Goal: Task Accomplishment & Management: Use online tool/utility

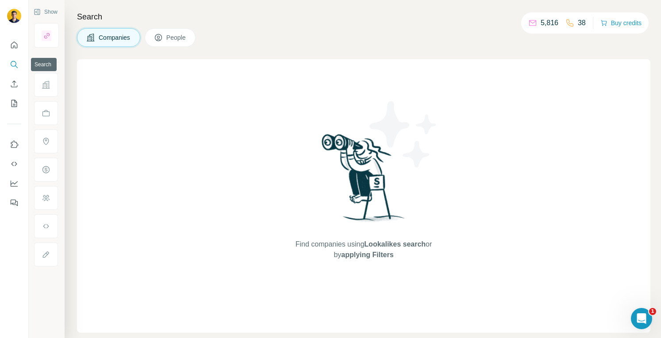
click at [18, 63] on icon "Search" at bounding box center [14, 64] width 9 height 9
click at [11, 65] on icon "Search" at bounding box center [14, 64] width 9 height 9
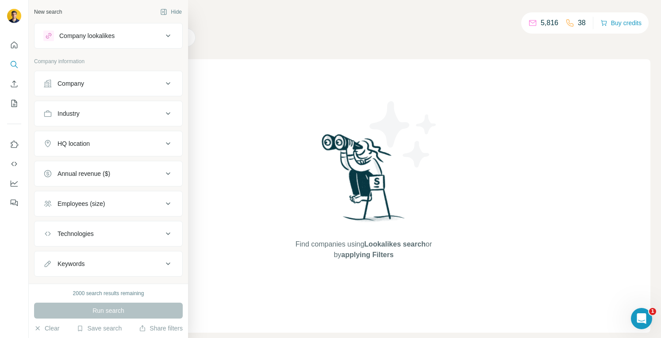
click at [163, 35] on icon at bounding box center [168, 36] width 11 height 11
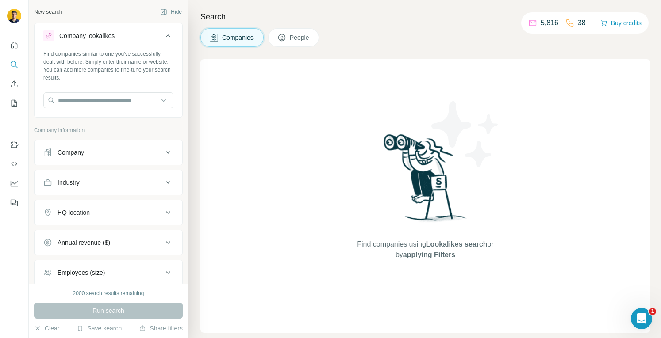
click at [166, 35] on icon at bounding box center [168, 35] width 4 height 3
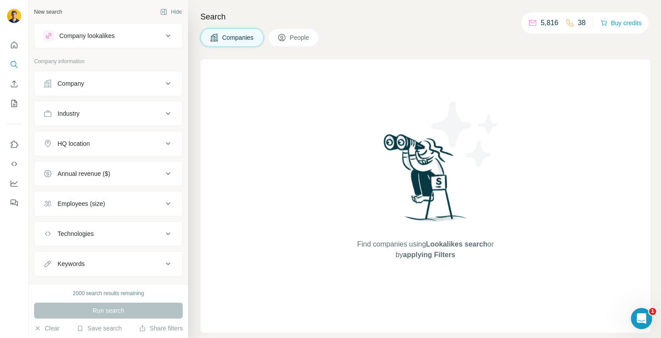
click at [153, 83] on div "Company" at bounding box center [102, 83] width 119 height 9
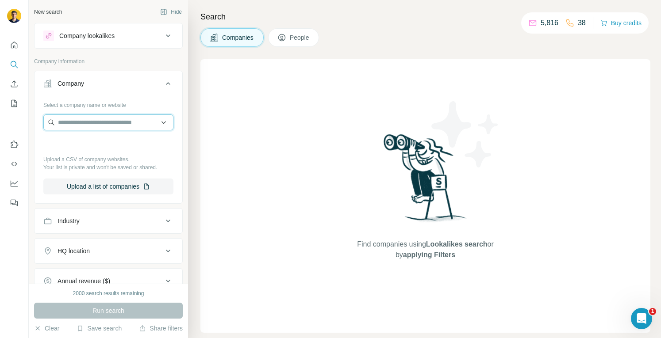
click at [118, 124] on input "text" at bounding box center [108, 123] width 130 height 16
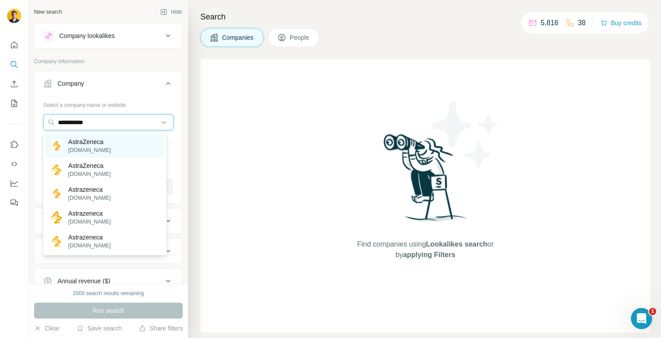
type input "**********"
click at [95, 140] on p "AstraZeneca" at bounding box center [89, 142] width 42 height 9
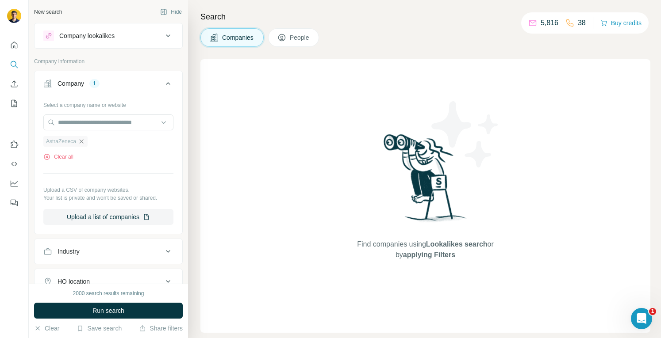
click at [80, 140] on icon "button" at bounding box center [81, 141] width 7 height 7
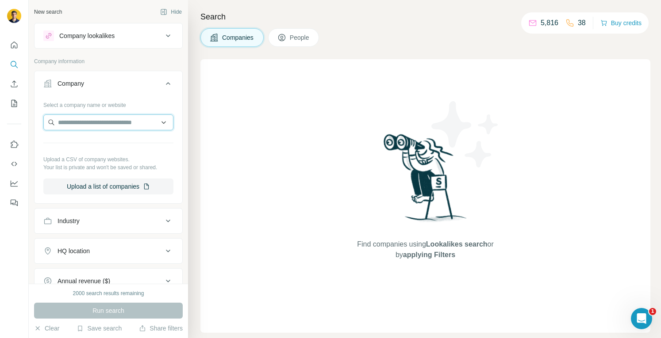
click at [76, 126] on input "text" at bounding box center [108, 123] width 130 height 16
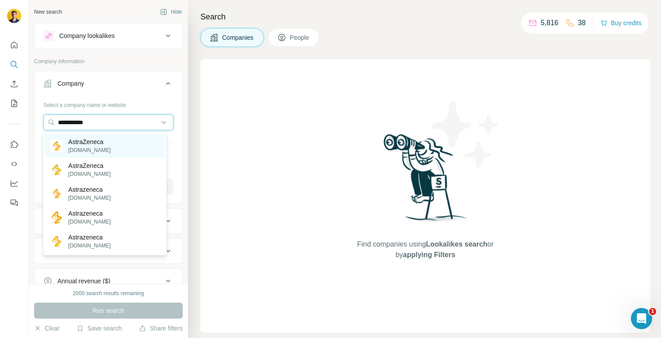
type input "**********"
click at [91, 143] on p "AstraZeneca" at bounding box center [89, 142] width 42 height 9
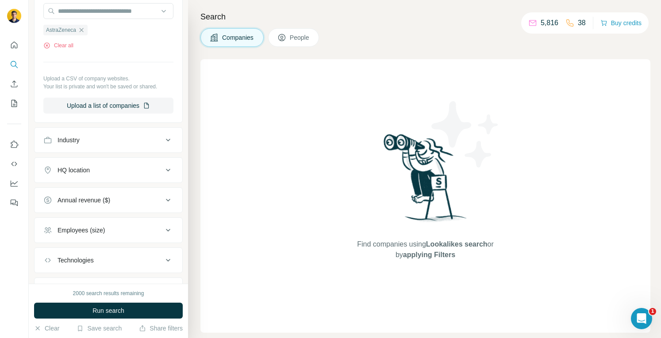
scroll to position [153, 0]
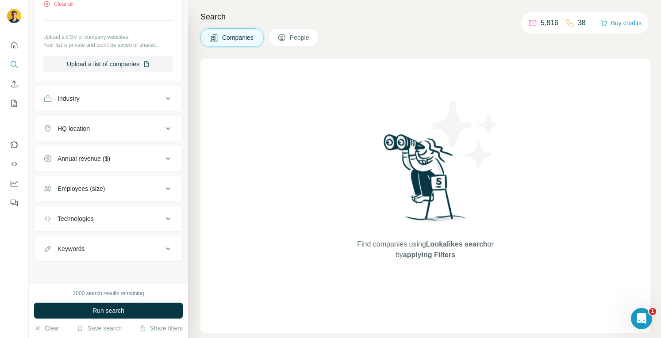
click at [139, 184] on div "Employees (size)" at bounding box center [102, 188] width 119 height 9
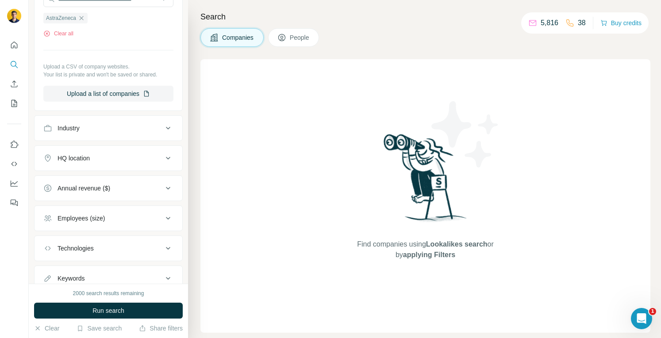
scroll to position [122, 0]
click at [286, 36] on icon at bounding box center [281, 37] width 9 height 9
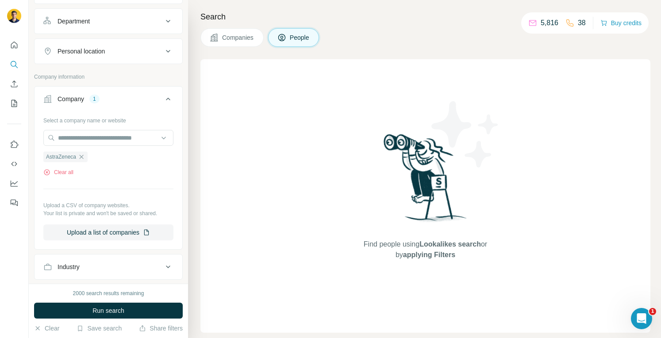
scroll to position [259, 0]
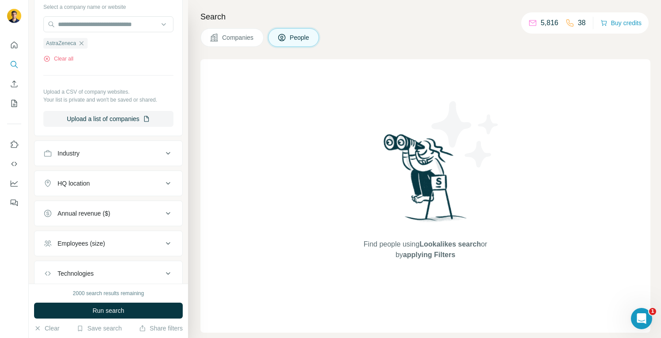
scroll to position [230, 0]
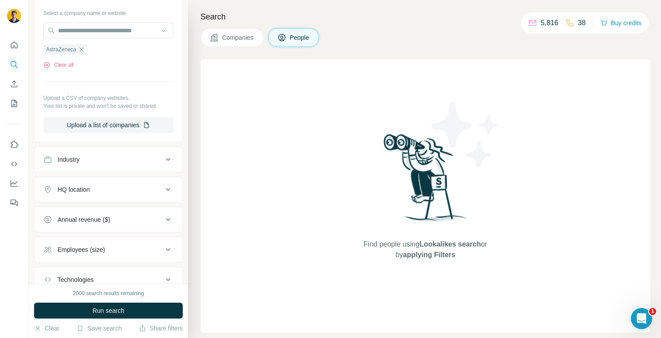
click at [136, 215] on div "Annual revenue ($)" at bounding box center [102, 219] width 119 height 9
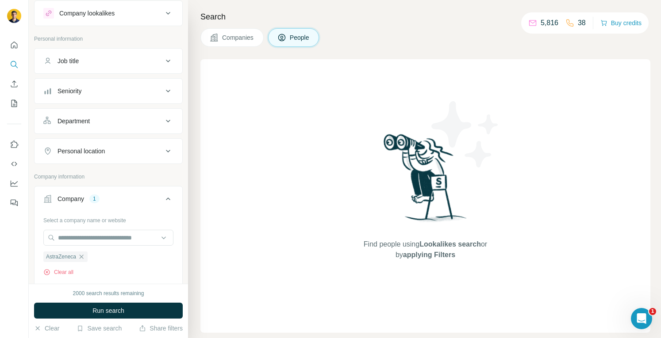
scroll to position [0, 0]
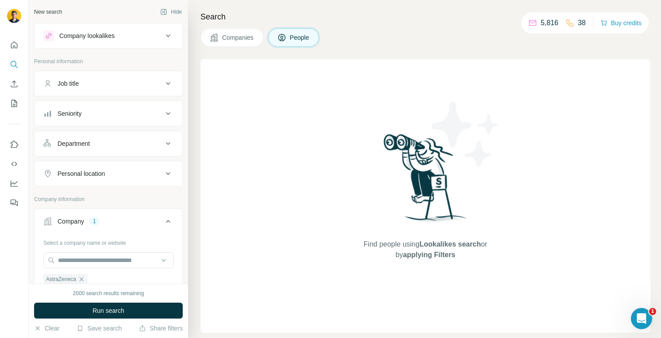
click at [149, 221] on div "Company 1" at bounding box center [102, 221] width 119 height 9
click at [79, 87] on div "Job title" at bounding box center [67, 83] width 21 height 9
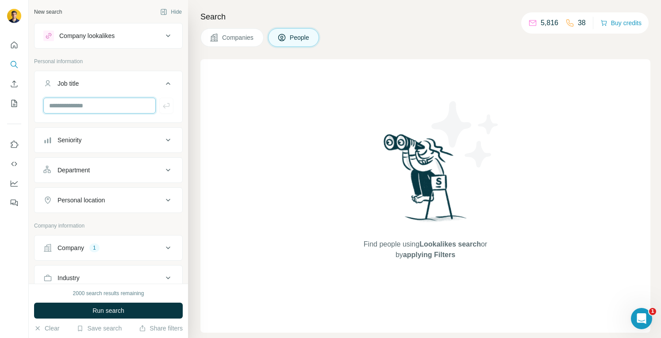
click at [92, 109] on input "text" at bounding box center [99, 106] width 112 height 16
click at [135, 65] on div "Personal information" at bounding box center [108, 63] width 149 height 13
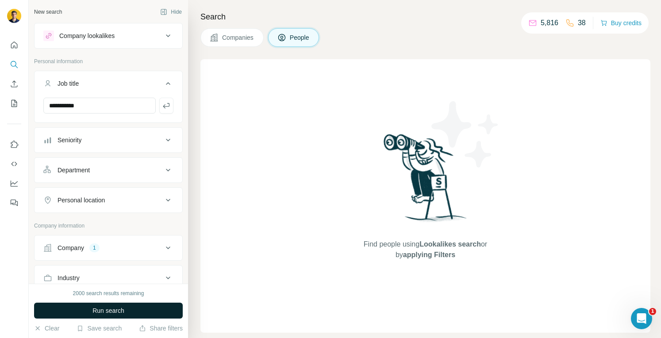
click at [115, 309] on span "Run search" at bounding box center [108, 310] width 32 height 9
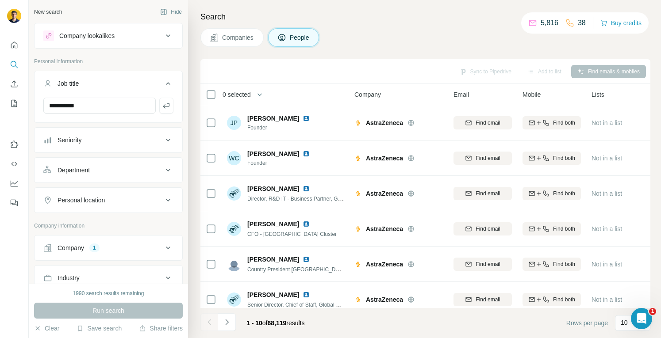
click at [131, 146] on button "Seniority" at bounding box center [108, 140] width 148 height 21
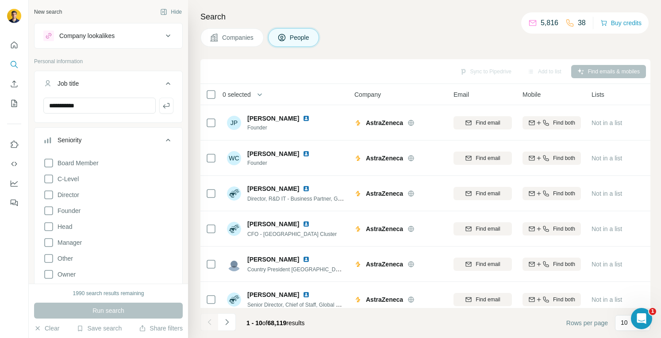
click at [131, 146] on button "Seniority" at bounding box center [108, 142] width 148 height 25
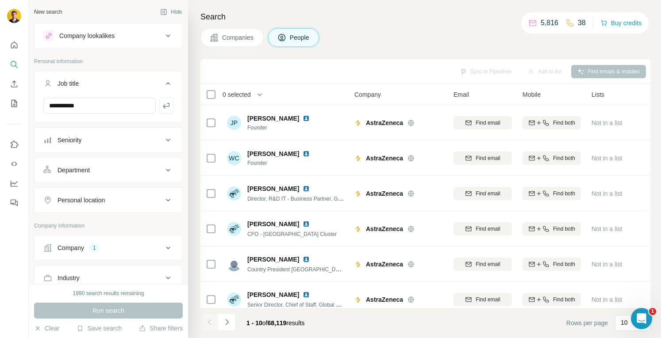
click at [131, 168] on div "Department" at bounding box center [102, 170] width 119 height 9
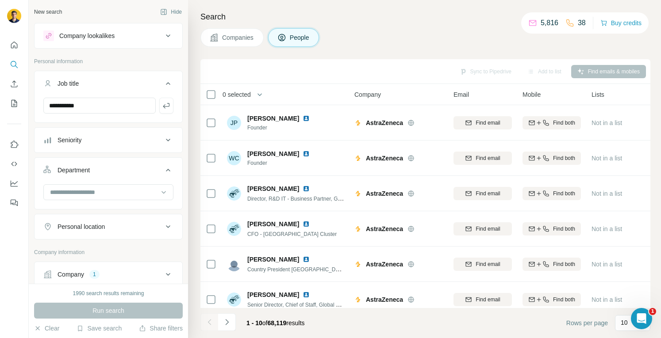
click at [131, 168] on div "Department" at bounding box center [102, 170] width 119 height 9
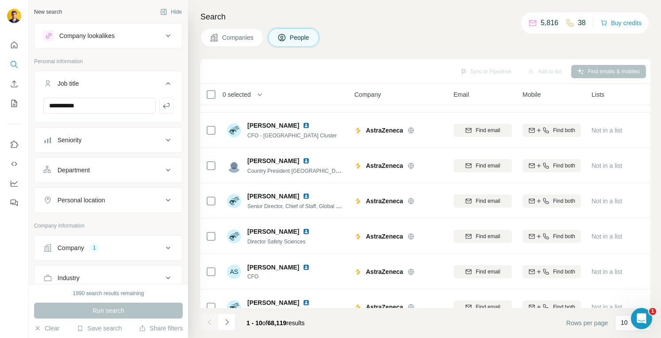
scroll to position [101, 0]
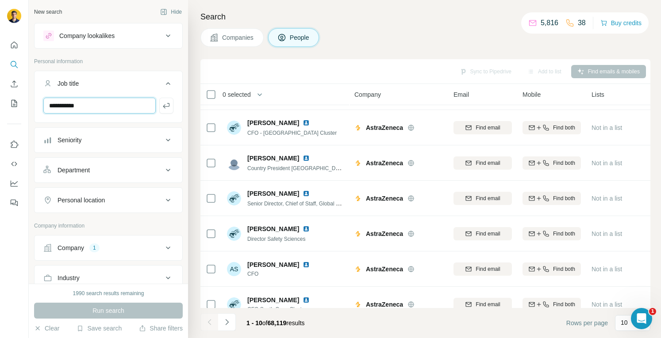
click at [88, 104] on input "**********" at bounding box center [99, 106] width 112 height 16
type input "**********"
click at [162, 107] on icon "button" at bounding box center [166, 105] width 9 height 9
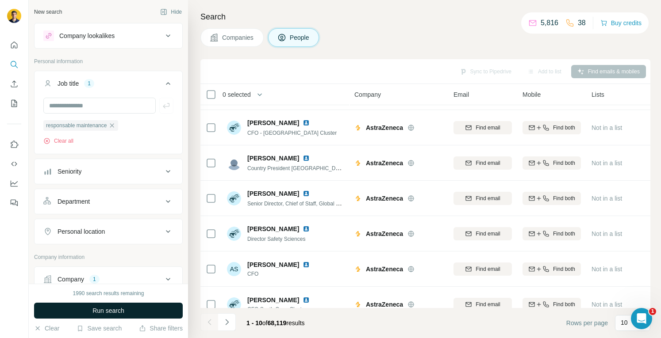
click at [116, 312] on span "Run search" at bounding box center [108, 310] width 32 height 9
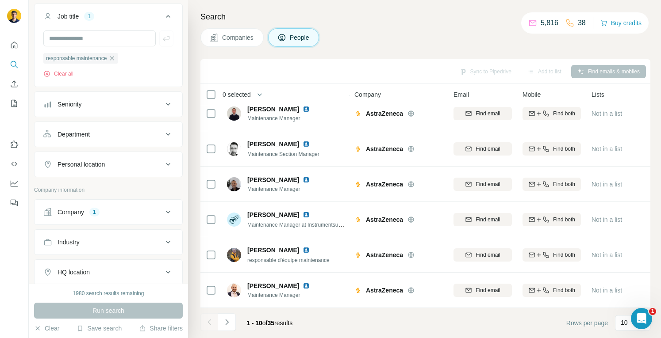
scroll to position [71, 0]
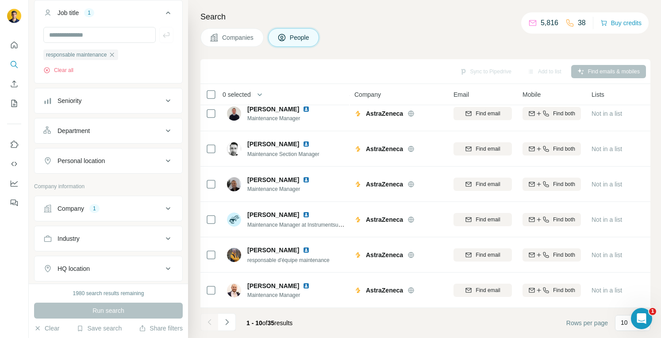
click at [121, 161] on div "Personal location" at bounding box center [102, 161] width 119 height 9
click at [104, 184] on input "text" at bounding box center [108, 183] width 130 height 16
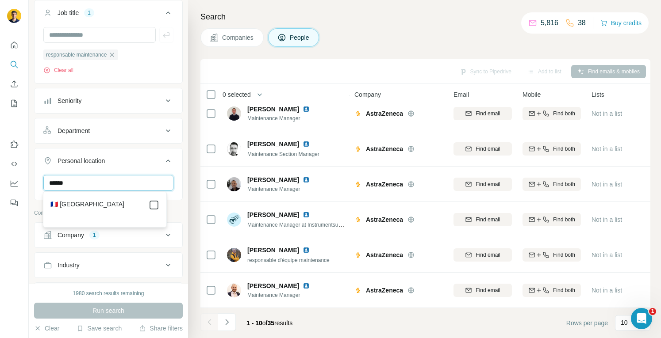
type input "******"
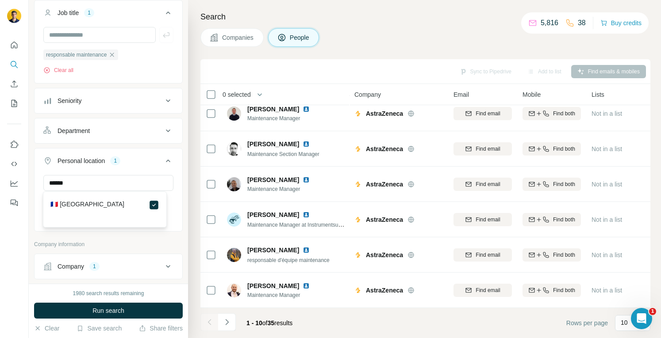
click at [166, 233] on div "Company lookalikes Personal information Job title 1 responsable maintenance Cle…" at bounding box center [108, 206] width 149 height 508
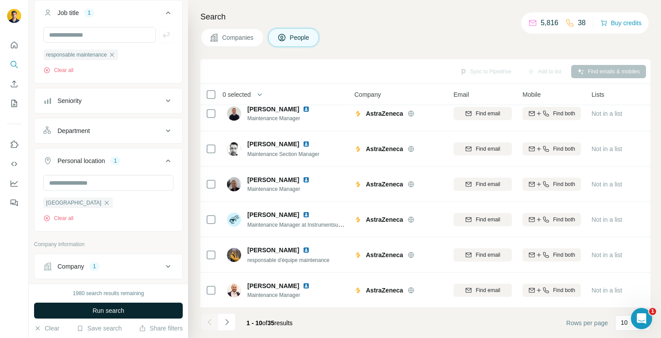
click at [124, 310] on span "Run search" at bounding box center [108, 310] width 32 height 9
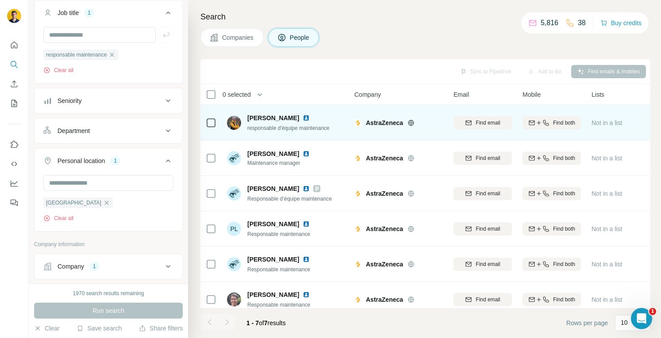
click at [302, 118] on img at bounding box center [305, 118] width 7 height 7
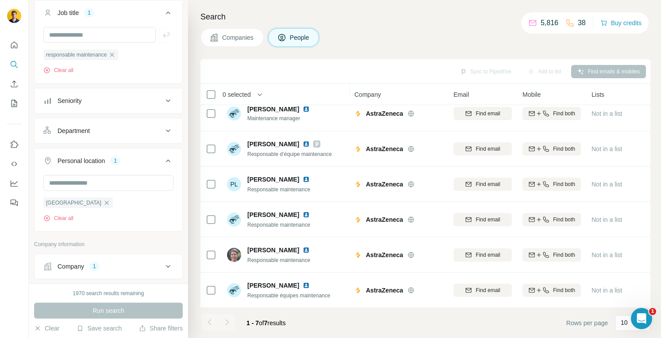
scroll to position [49, 0]
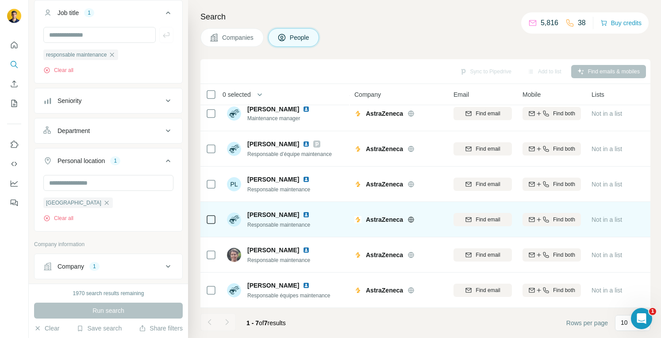
click at [306, 211] on img at bounding box center [305, 214] width 7 height 7
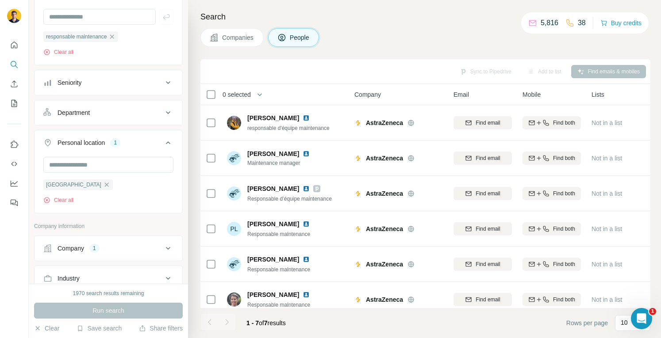
scroll to position [116, 0]
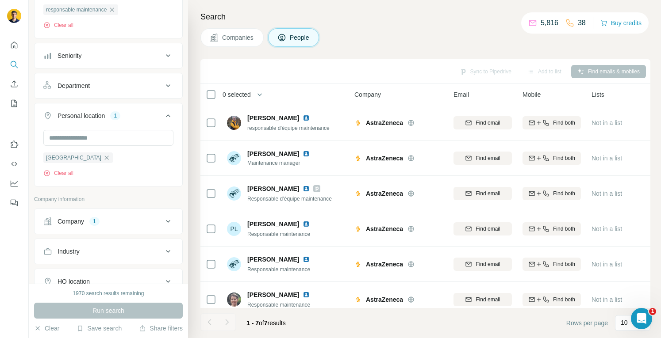
click at [133, 221] on div "Company 1" at bounding box center [102, 221] width 119 height 9
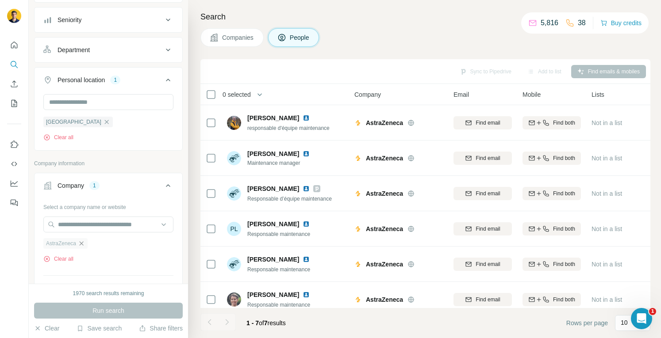
click at [83, 242] on icon "button" at bounding box center [82, 243] width 4 height 4
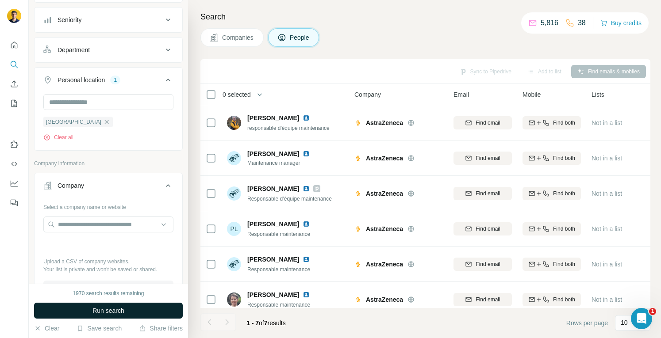
click at [101, 314] on span "Run search" at bounding box center [108, 310] width 32 height 9
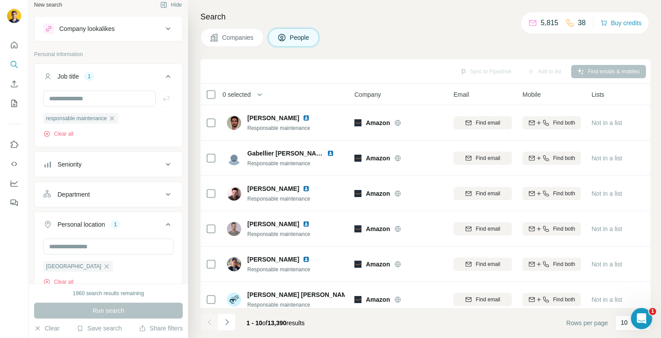
scroll to position [5, 0]
click at [113, 327] on button "Save search" at bounding box center [98, 328] width 45 height 9
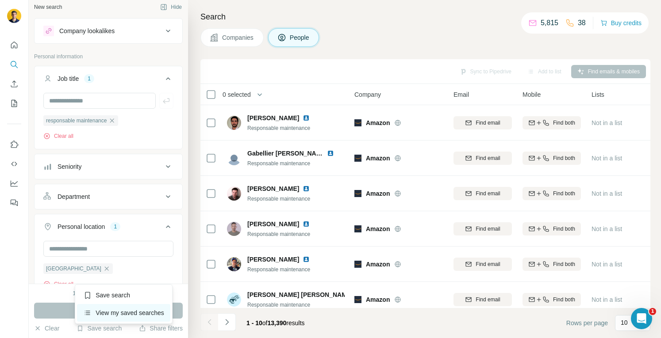
click at [113, 311] on div "View my saved searches" at bounding box center [123, 313] width 93 height 18
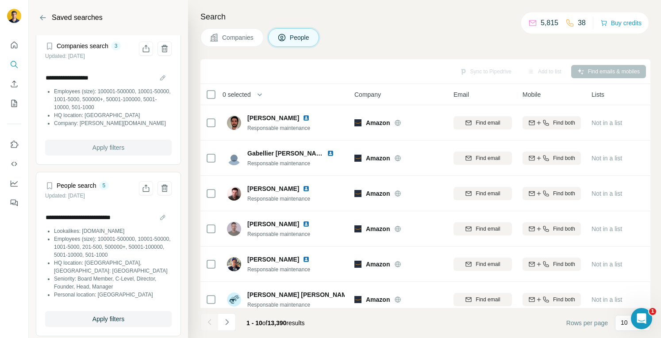
scroll to position [190, 0]
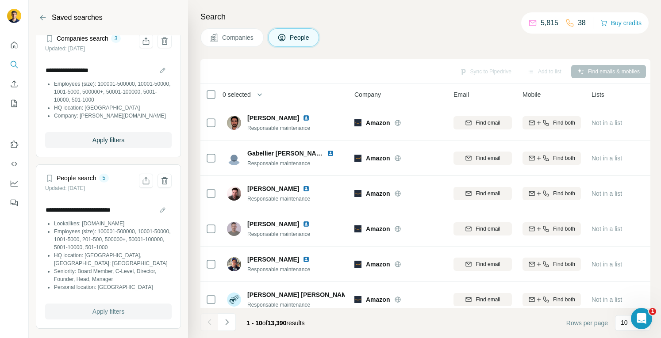
click at [110, 305] on button "Apply filters" at bounding box center [108, 312] width 126 height 16
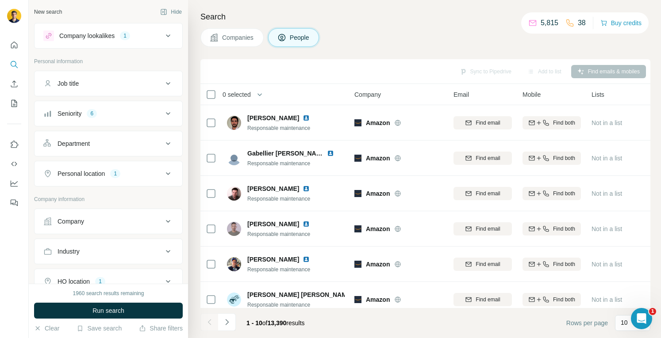
click at [163, 35] on icon at bounding box center [168, 36] width 11 height 11
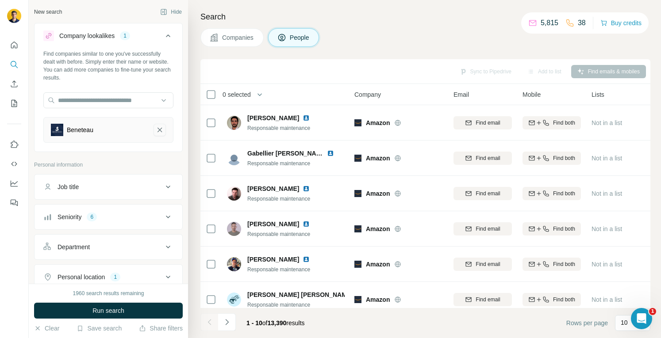
click at [156, 129] on icon "Beneteau-remove-button" at bounding box center [160, 130] width 8 height 9
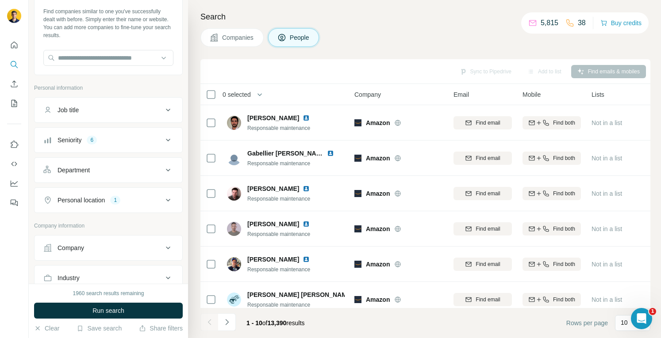
scroll to position [46, 0]
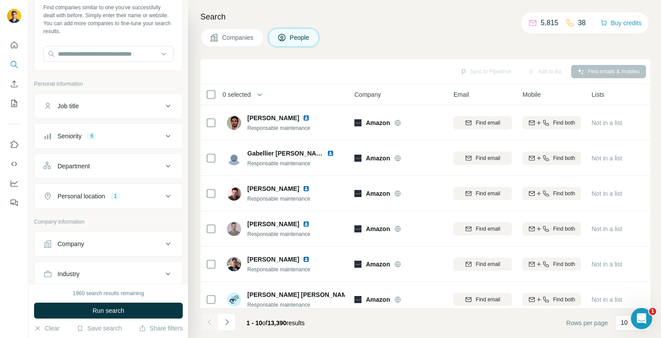
click at [141, 189] on button "Personal location 1" at bounding box center [108, 196] width 148 height 21
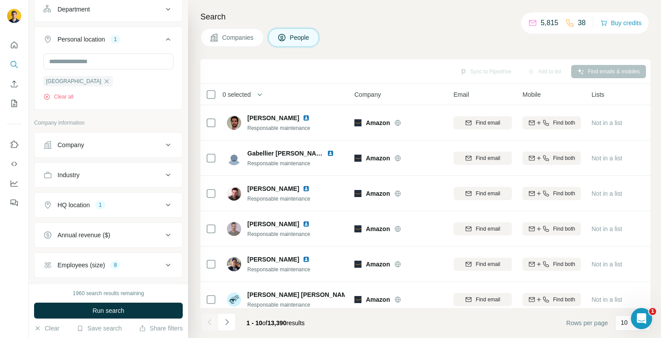
scroll to position [207, 0]
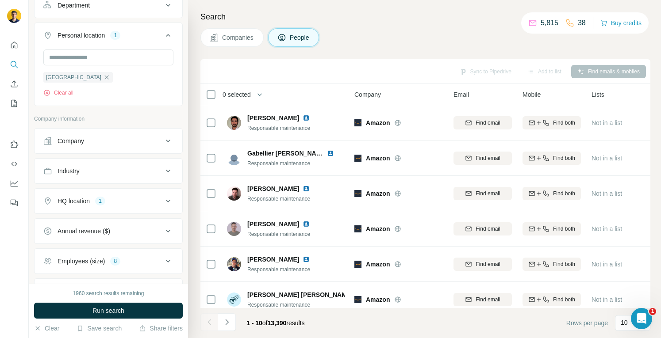
click at [130, 197] on div "HQ location 1" at bounding box center [102, 201] width 119 height 9
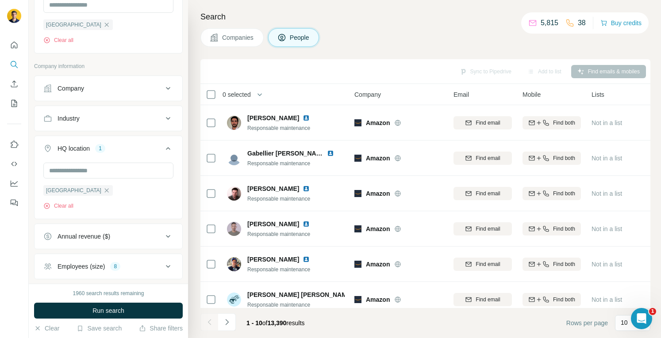
scroll to position [259, 0]
click at [115, 174] on input "text" at bounding box center [108, 172] width 130 height 16
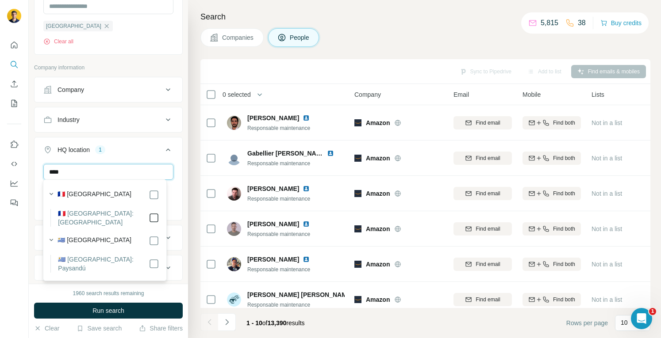
type input "****"
click at [97, 280] on ul "Company Industry HQ location 2 **** [GEOGRAPHIC_DATA] [GEOGRAPHIC_DATA] Clear a…" at bounding box center [108, 216] width 149 height 279
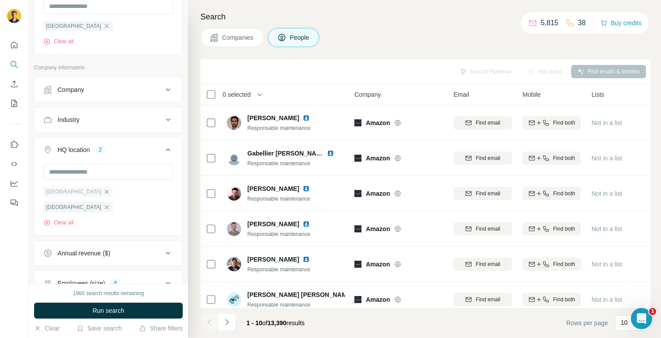
click at [105, 190] on icon "button" at bounding box center [107, 192] width 4 height 4
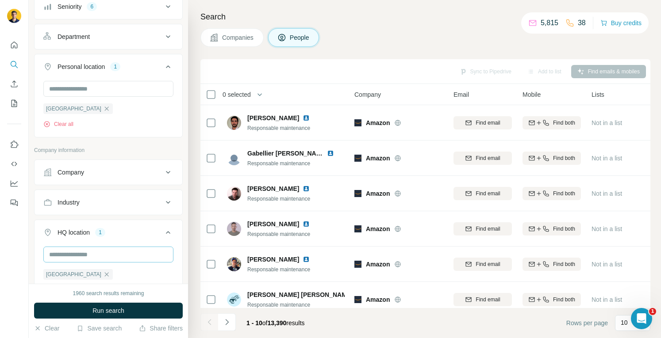
scroll to position [155, 0]
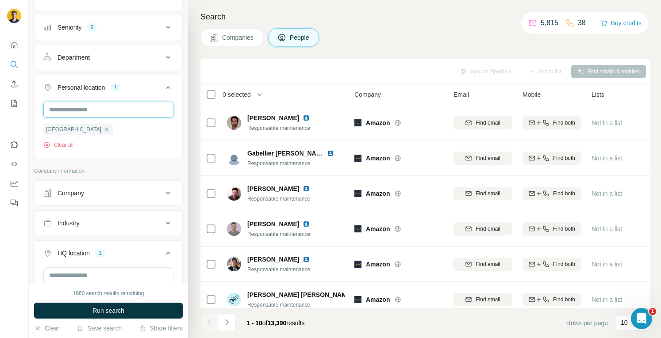
click at [65, 109] on input "text" at bounding box center [108, 110] width 130 height 16
type input "*"
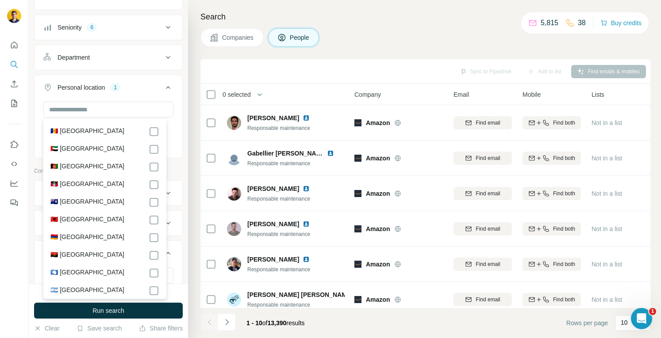
click at [37, 160] on div "Company lookalikes Find companies similar to one you've successfully dealt with…" at bounding box center [108, 156] width 149 height 577
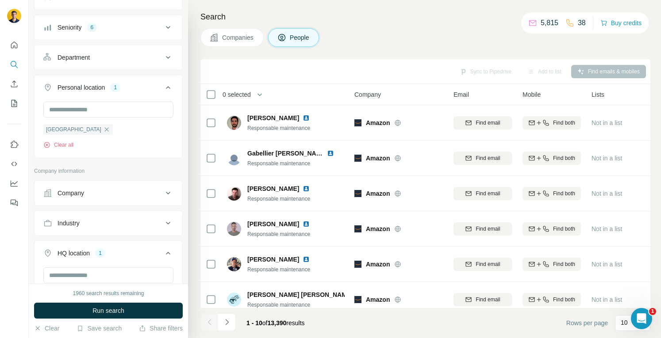
click at [163, 82] on icon at bounding box center [168, 87] width 11 height 11
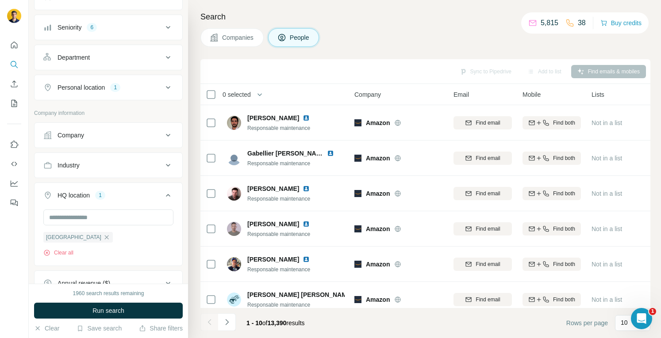
scroll to position [0, 0]
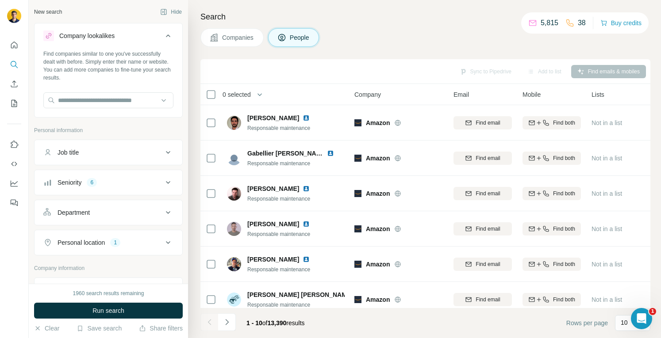
click at [113, 147] on button "Job title" at bounding box center [108, 152] width 148 height 21
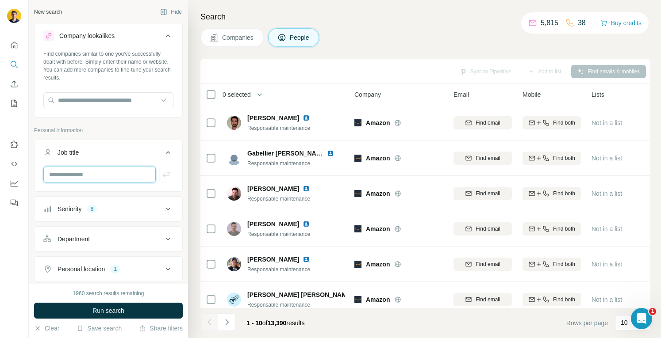
click at [94, 173] on input "text" at bounding box center [99, 175] width 112 height 16
type input "**********"
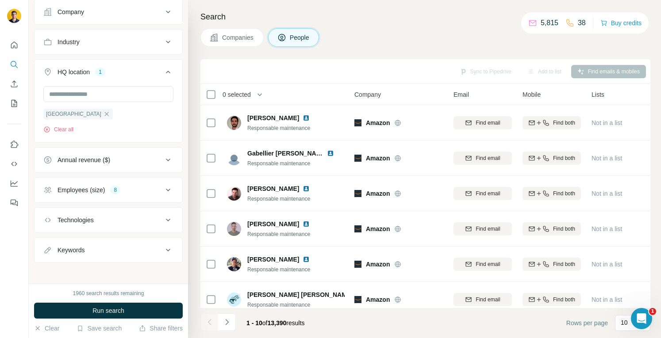
scroll to position [336, 0]
click at [100, 310] on span "Run search" at bounding box center [108, 310] width 32 height 9
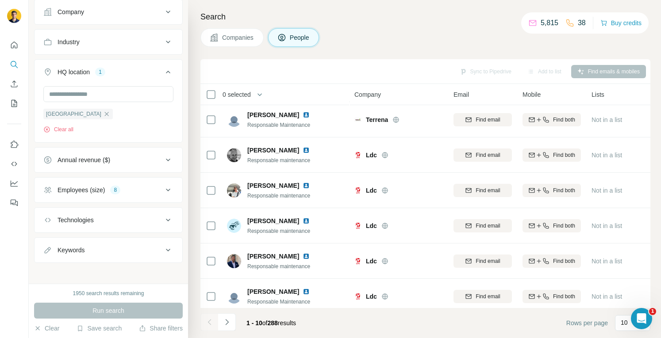
scroll to position [155, 0]
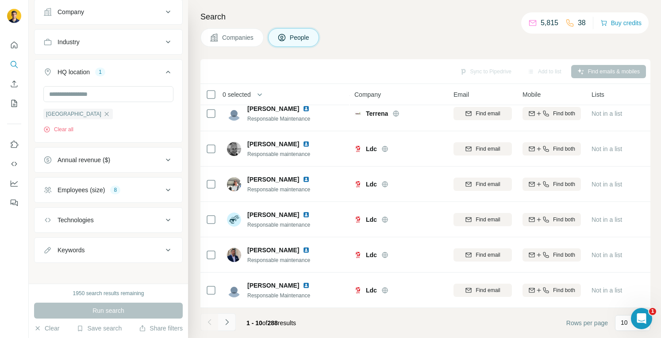
click at [226, 322] on icon "Navigate to next page" at bounding box center [226, 322] width 9 height 9
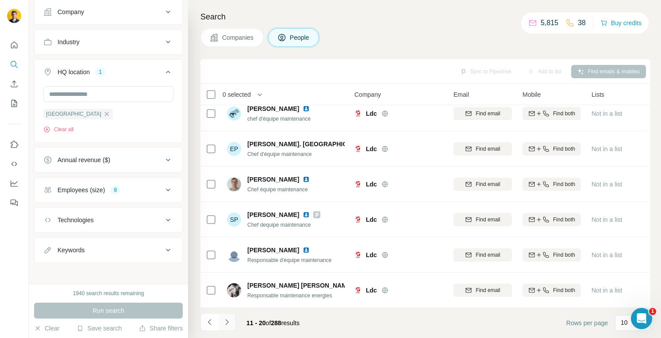
click at [230, 321] on icon "Navigate to next page" at bounding box center [226, 322] width 9 height 9
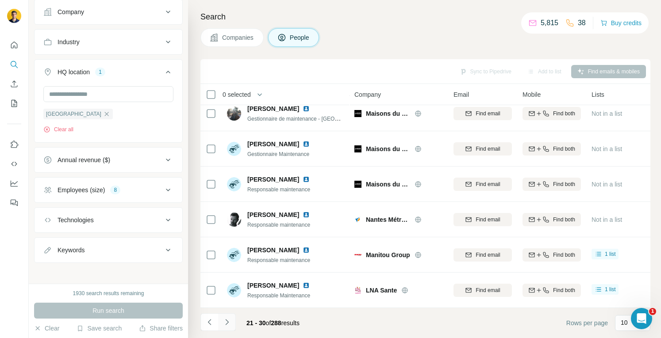
click at [230, 321] on icon "Navigate to next page" at bounding box center [226, 322] width 9 height 9
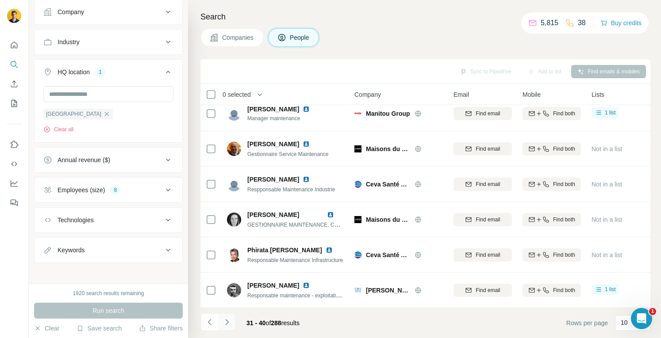
click at [230, 321] on icon "Navigate to next page" at bounding box center [226, 322] width 9 height 9
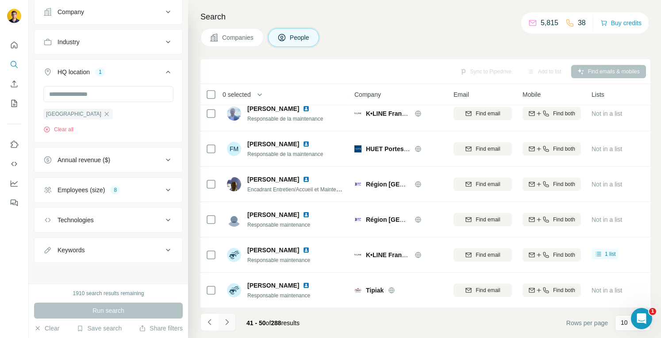
click at [230, 321] on icon "Navigate to next page" at bounding box center [226, 322] width 9 height 9
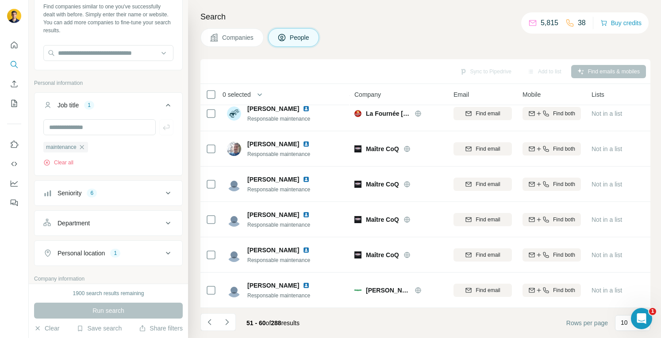
scroll to position [0, 0]
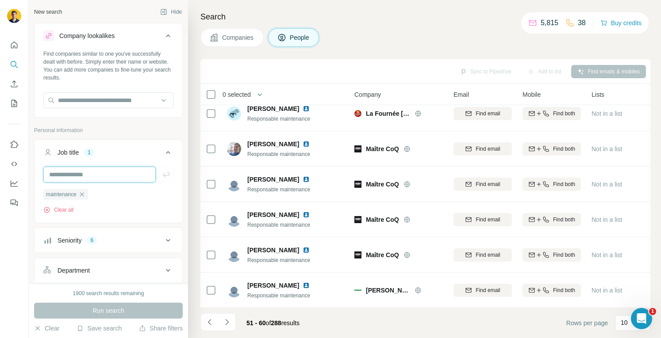
click at [80, 176] on input "text" at bounding box center [99, 175] width 112 height 16
type input "**********"
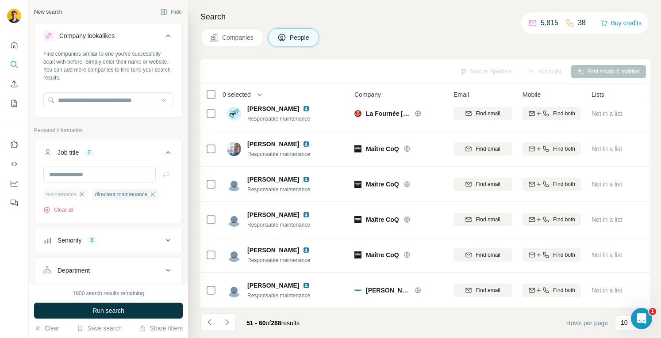
click at [82, 196] on icon "button" at bounding box center [81, 194] width 7 height 7
click at [107, 313] on span "Run search" at bounding box center [108, 310] width 32 height 9
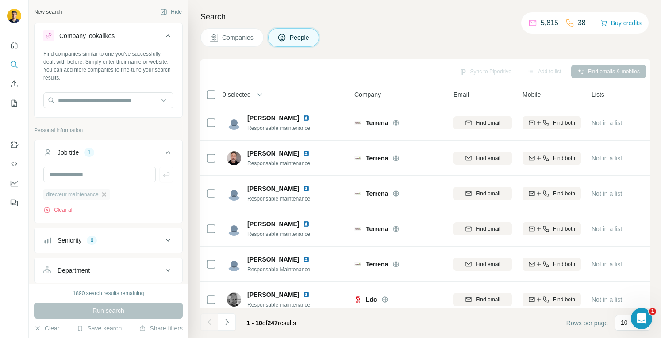
click at [106, 194] on icon "button" at bounding box center [104, 194] width 4 height 4
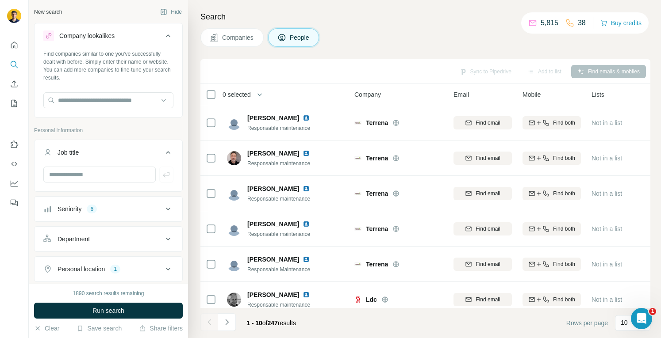
click at [107, 194] on ul "Job title Seniority 6 Department Personal location 1" at bounding box center [108, 211] width 149 height 142
click at [96, 173] on input "text" at bounding box center [99, 175] width 112 height 16
type input "**********"
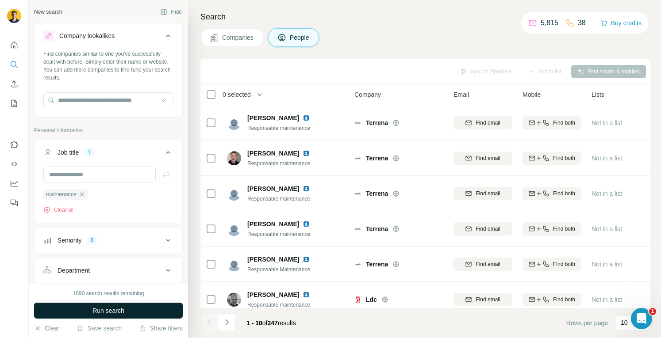
click at [114, 313] on span "Run search" at bounding box center [108, 310] width 32 height 9
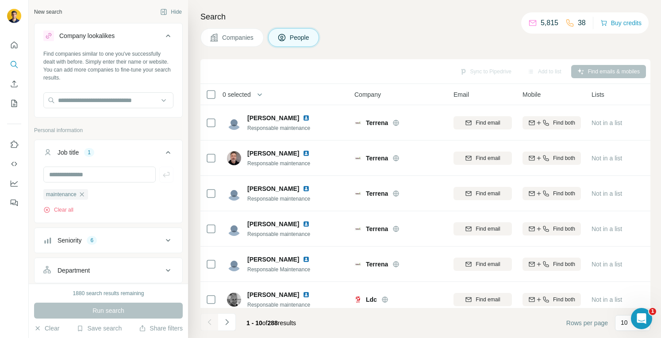
click at [213, 39] on icon at bounding box center [214, 37] width 9 height 9
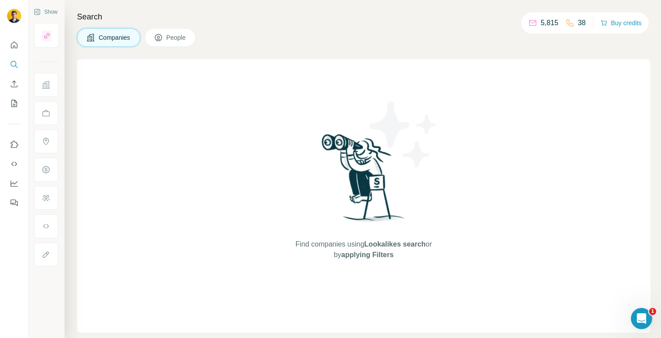
click at [172, 35] on span "People" at bounding box center [176, 37] width 20 height 9
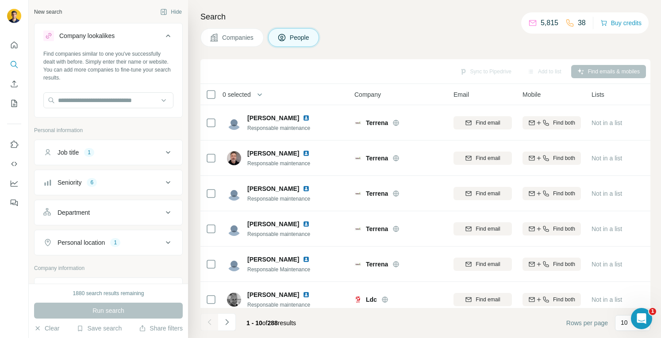
click at [163, 182] on icon at bounding box center [168, 182] width 11 height 11
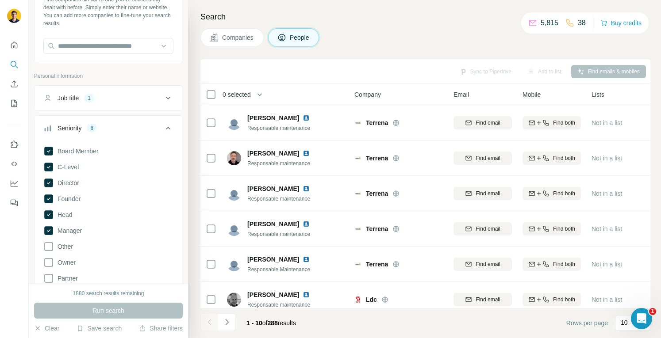
scroll to position [60, 0]
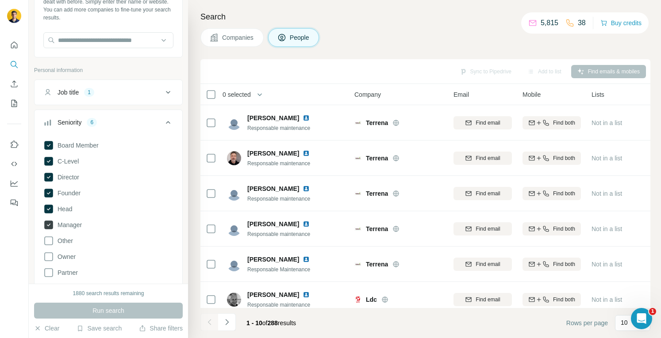
click at [55, 223] on span "Manager" at bounding box center [68, 225] width 28 height 9
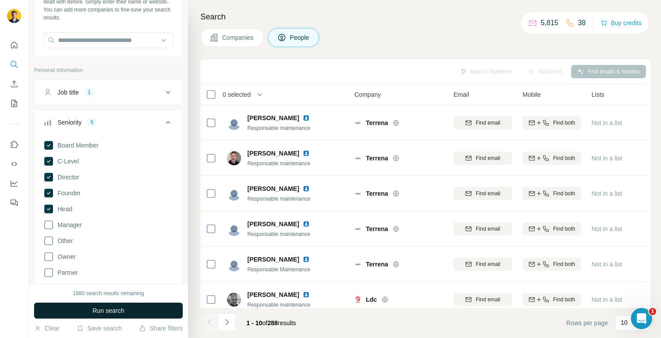
click at [107, 309] on span "Run search" at bounding box center [108, 310] width 32 height 9
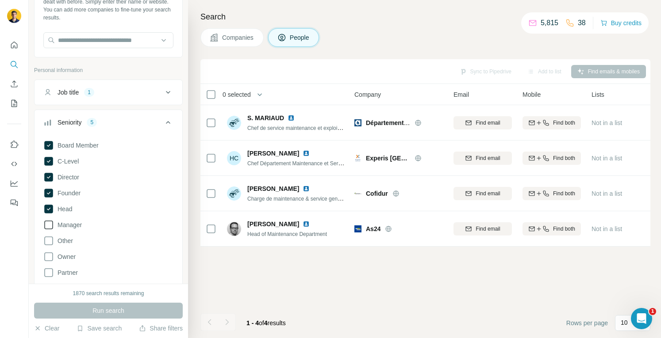
click at [49, 226] on icon at bounding box center [48, 225] width 11 height 11
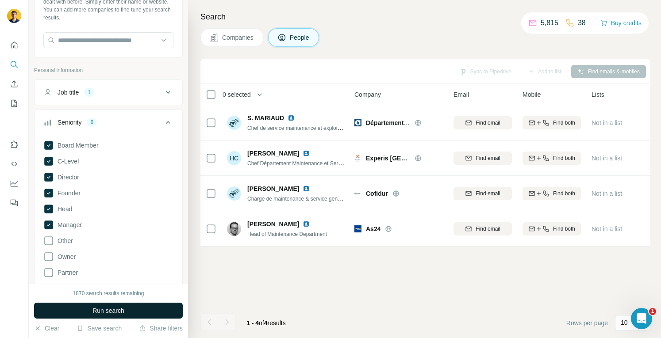
click at [101, 307] on span "Run search" at bounding box center [108, 310] width 32 height 9
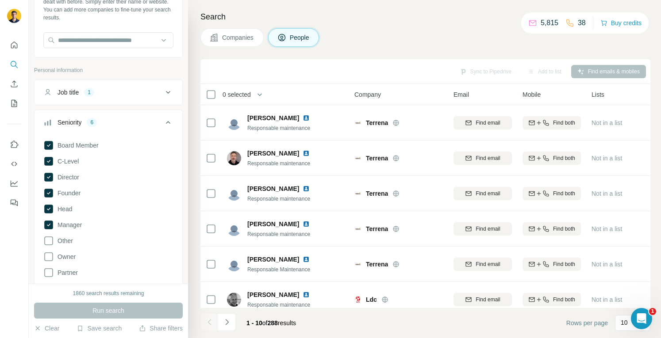
click at [163, 120] on icon at bounding box center [168, 122] width 11 height 11
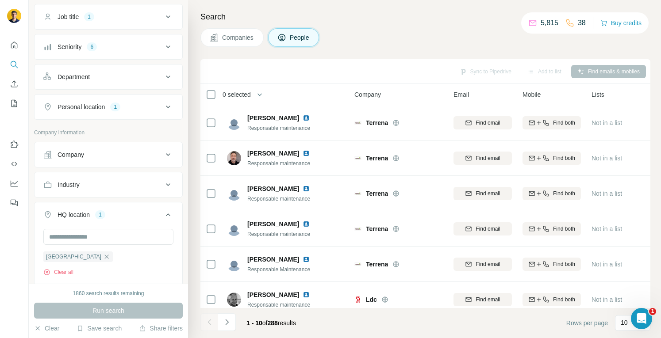
scroll to position [136, 0]
click at [264, 92] on icon "button" at bounding box center [259, 94] width 9 height 9
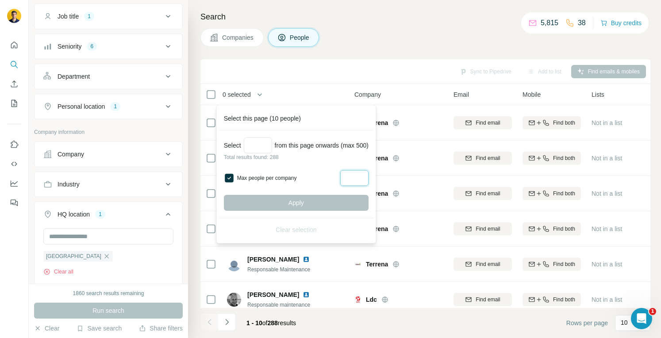
click at [361, 174] on input "Max people per company" at bounding box center [354, 178] width 28 height 16
type input "*"
click at [328, 180] on label "Max people per company" at bounding box center [287, 178] width 100 height 8
click at [286, 176] on label "Max people per company" at bounding box center [287, 178] width 100 height 8
click at [262, 138] on input "Select a number (up to 500)" at bounding box center [258, 146] width 28 height 16
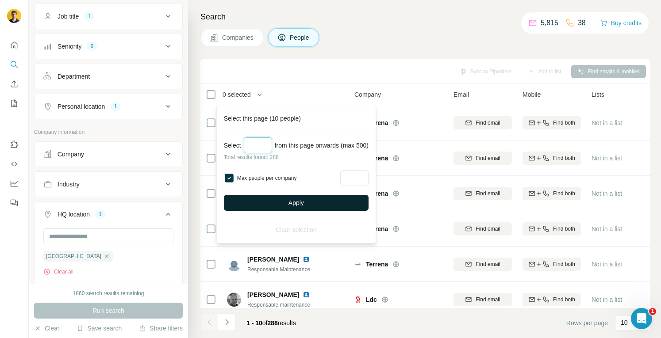
type input "***"
click at [281, 197] on button "Apply" at bounding box center [296, 203] width 145 height 16
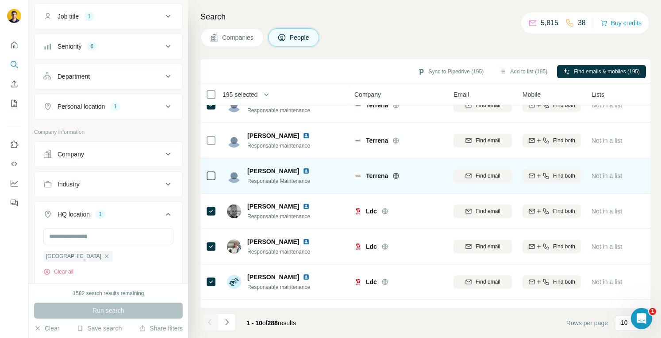
scroll to position [0, 0]
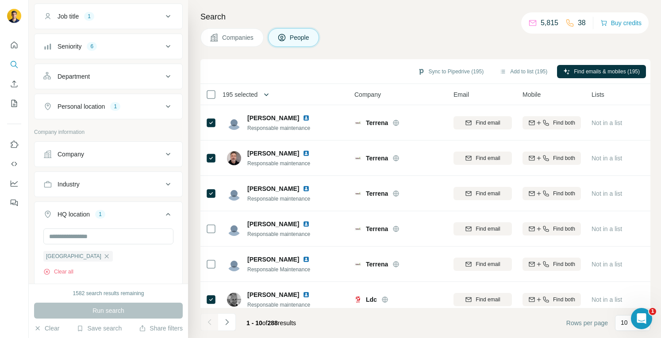
click at [261, 92] on button "button" at bounding box center [266, 95] width 18 height 18
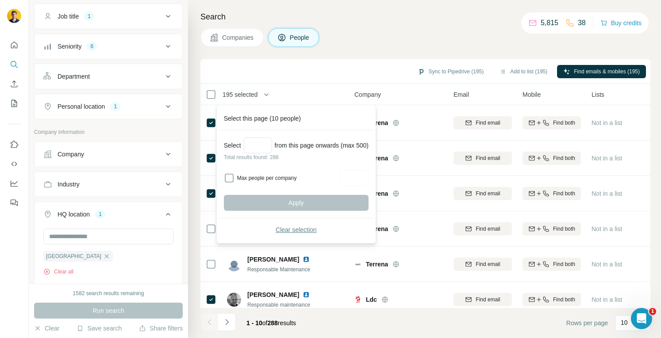
click at [283, 229] on span "Clear selection" at bounding box center [295, 230] width 41 height 9
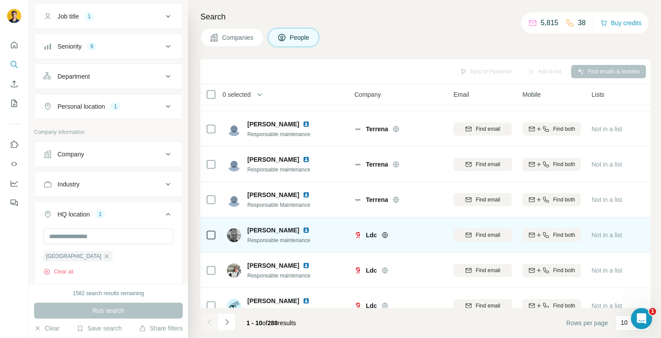
scroll to position [155, 0]
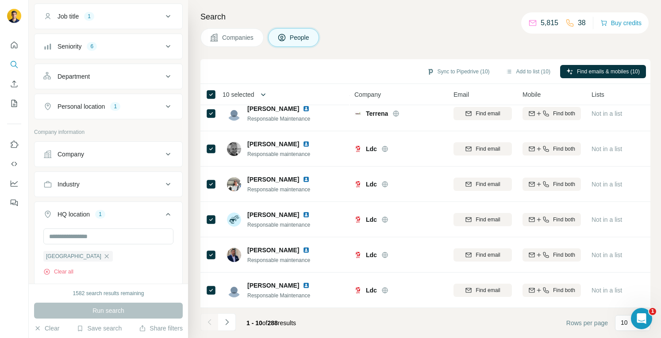
click at [264, 93] on icon "button" at bounding box center [263, 94] width 9 height 9
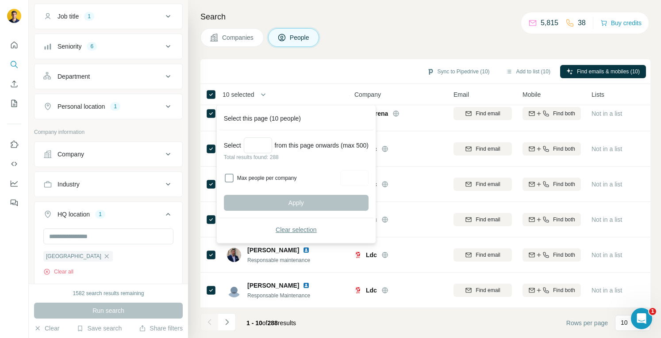
click at [294, 86] on th "10 selected" at bounding box center [270, 94] width 141 height 21
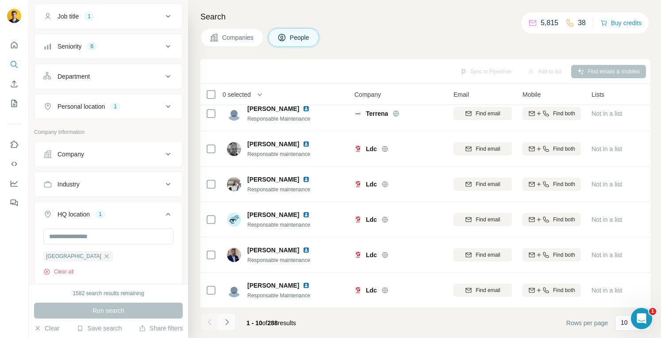
click at [232, 321] on button "Navigate to next page" at bounding box center [227, 323] width 18 height 18
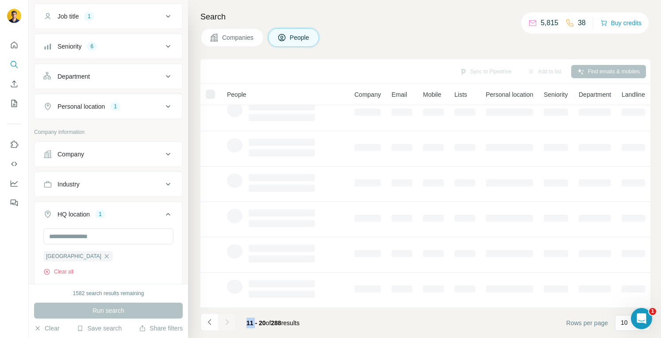
click at [232, 321] on div at bounding box center [227, 323] width 18 height 18
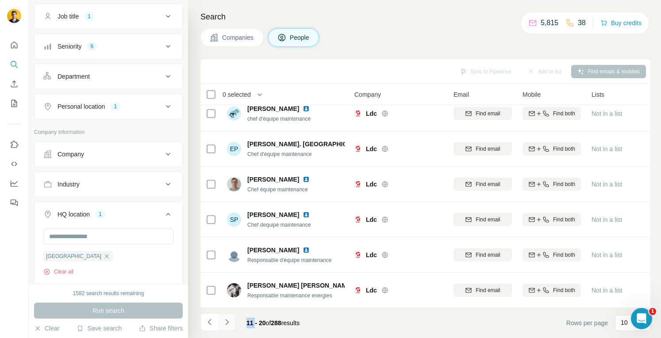
click at [232, 321] on button "Navigate to next page" at bounding box center [227, 323] width 18 height 18
click at [232, 321] on div at bounding box center [227, 323] width 18 height 18
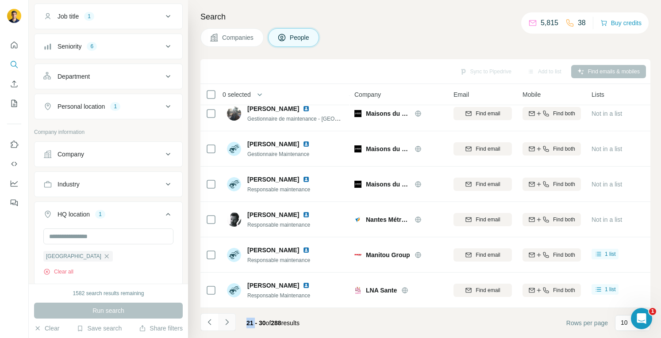
click at [232, 321] on button "Navigate to next page" at bounding box center [227, 323] width 18 height 18
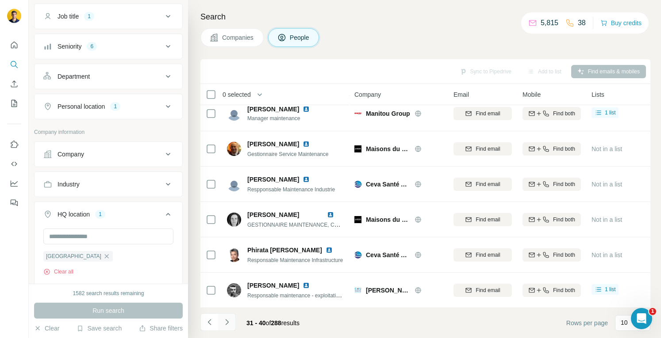
click at [232, 321] on button "Navigate to next page" at bounding box center [227, 323] width 18 height 18
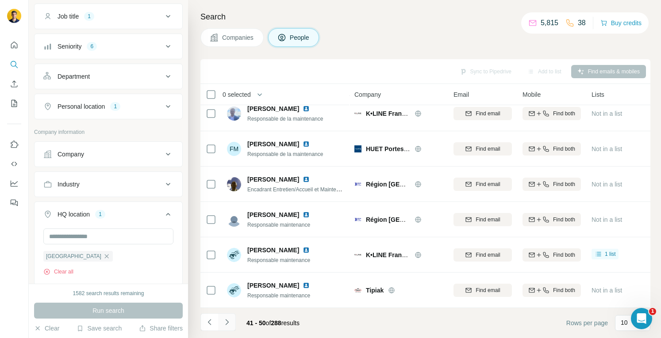
click at [232, 321] on button "Navigate to next page" at bounding box center [227, 323] width 18 height 18
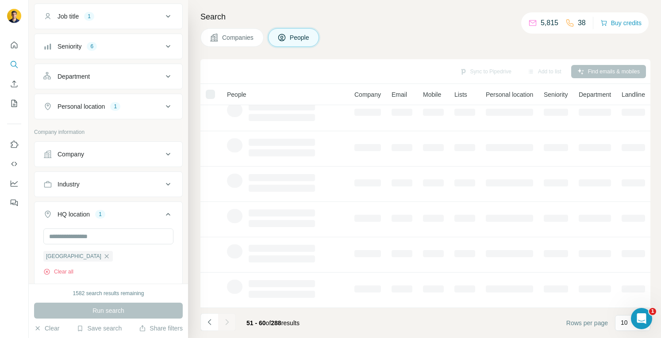
click at [232, 321] on button "Navigate to next page" at bounding box center [227, 323] width 18 height 18
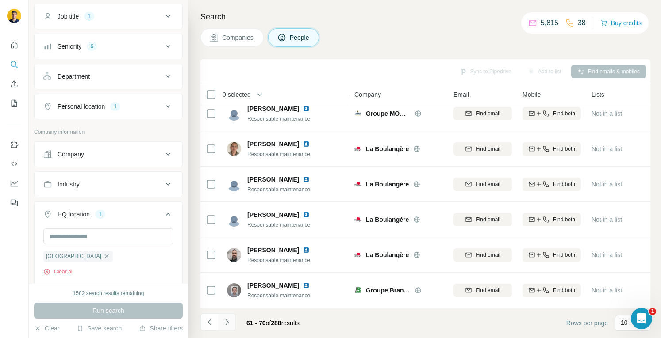
click at [232, 321] on button "Navigate to next page" at bounding box center [227, 323] width 18 height 18
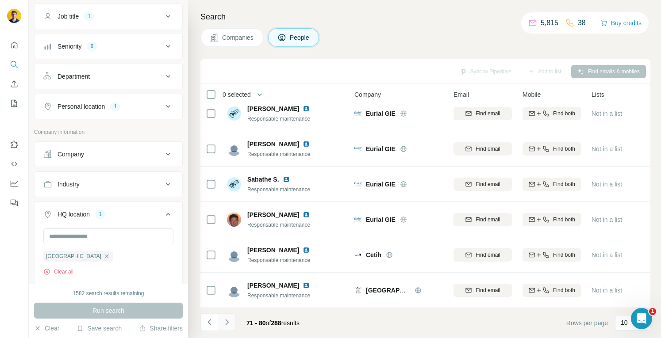
click at [232, 321] on button "Navigate to next page" at bounding box center [227, 323] width 18 height 18
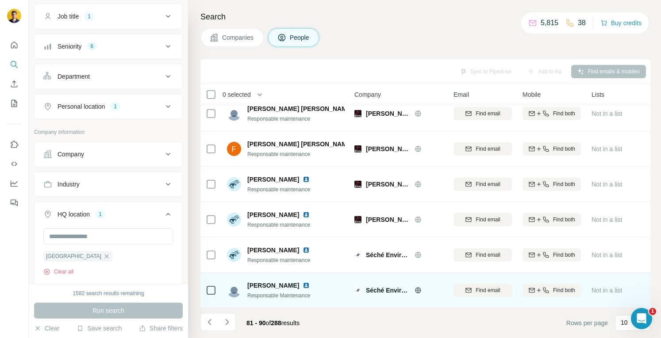
click at [304, 282] on img at bounding box center [305, 285] width 7 height 7
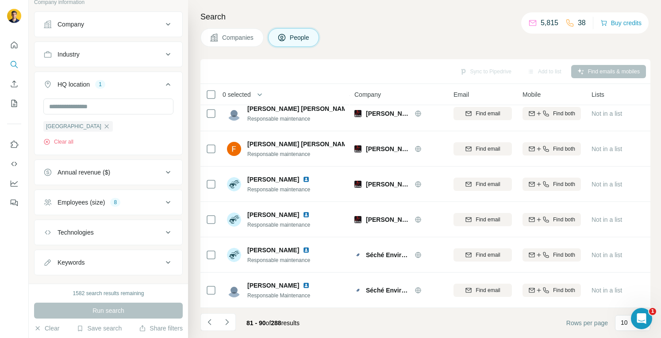
scroll to position [277, 0]
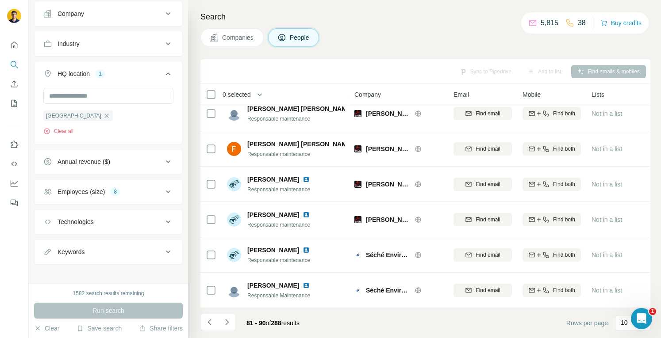
click at [144, 187] on div "Employees (size) 8" at bounding box center [102, 191] width 119 height 9
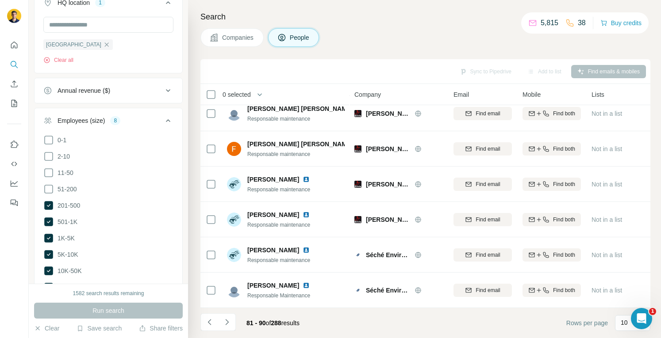
scroll to position [349, 0]
click at [50, 200] on icon at bounding box center [48, 204] width 9 height 9
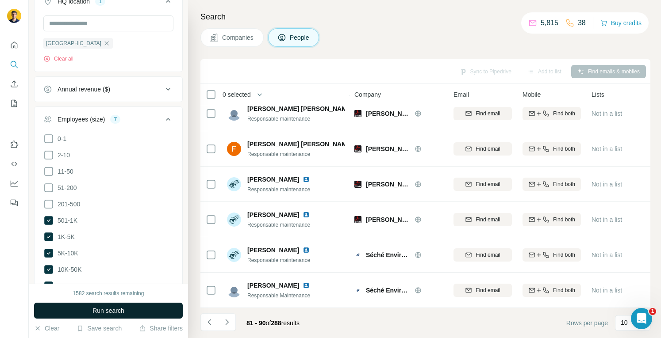
click at [97, 310] on span "Run search" at bounding box center [108, 310] width 32 height 9
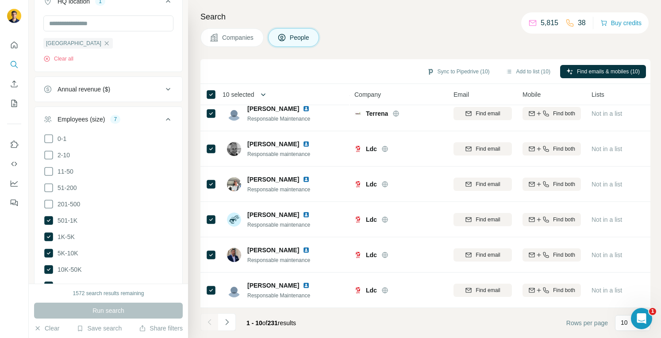
click at [257, 95] on button "button" at bounding box center [263, 95] width 18 height 18
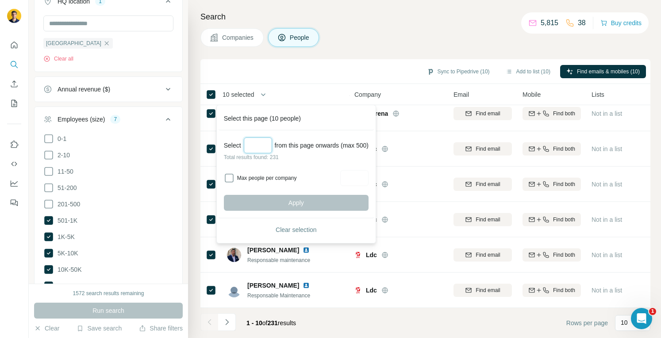
click at [259, 146] on input "Select a number (up to 500)" at bounding box center [258, 146] width 28 height 16
type input "***"
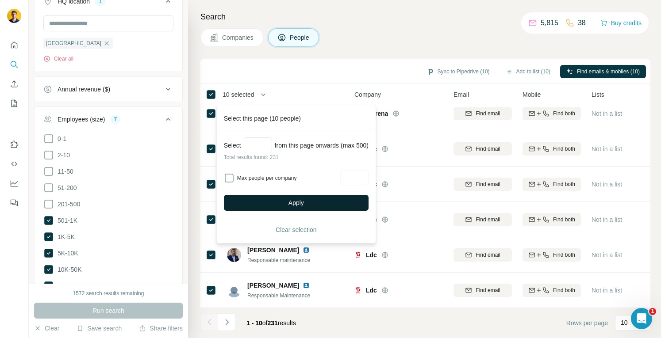
click at [284, 206] on button "Apply" at bounding box center [296, 203] width 145 height 16
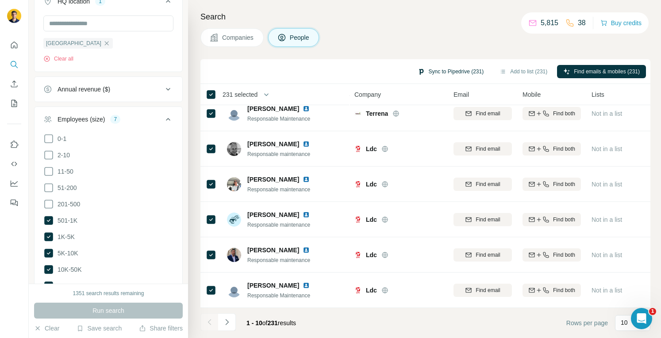
click at [458, 72] on button "Sync to Pipedrive (231)" at bounding box center [450, 71] width 78 height 13
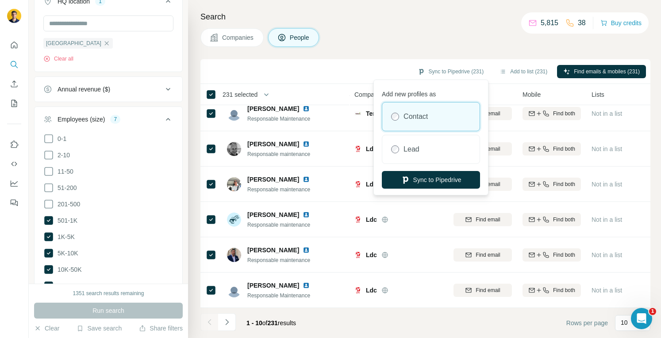
click at [386, 64] on div "Sync to Pipedrive (231) Add to list (231) Find emails & mobiles (231)" at bounding box center [425, 71] width 441 height 15
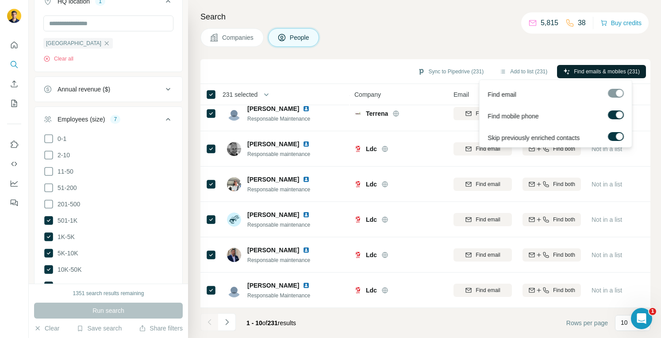
click at [600, 74] on span "Find emails & mobiles (231)" at bounding box center [607, 72] width 66 height 8
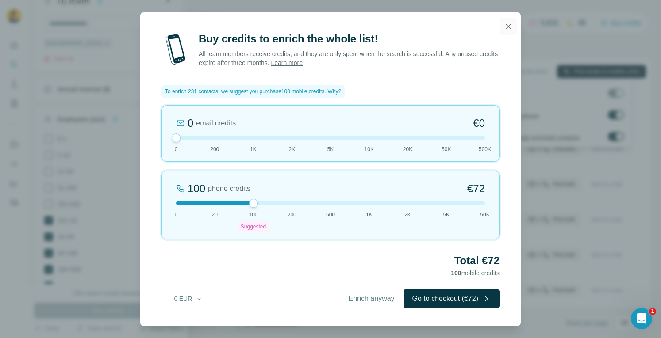
click at [511, 22] on icon "button" at bounding box center [508, 26] width 9 height 9
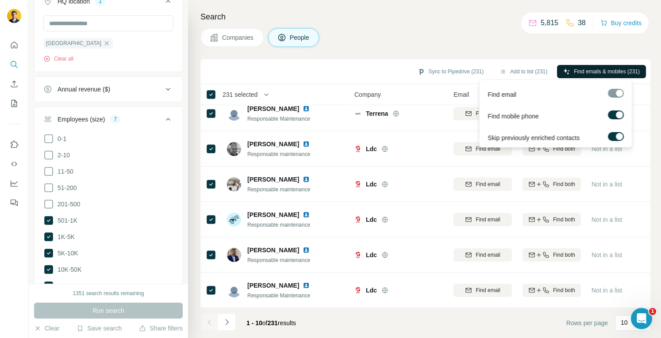
click at [495, 33] on div "Companies People" at bounding box center [425, 37] width 450 height 19
click at [507, 47] on div "Search Companies People Sync to Pipedrive (231) Add to list (231) Find emails &…" at bounding box center [424, 169] width 473 height 338
click at [307, 72] on div "Sync to Pipedrive (231) Add to list (231) Find emails & mobiles (231)" at bounding box center [425, 71] width 441 height 15
click at [254, 92] on span "231 selected" at bounding box center [239, 94] width 35 height 9
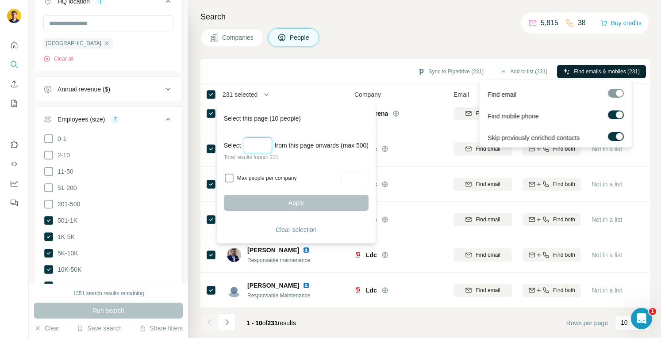
click at [256, 142] on input "Select a number (up to 500)" at bounding box center [258, 146] width 28 height 16
type input "**"
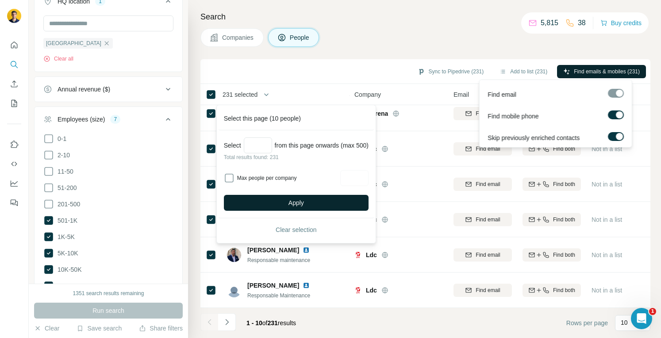
click at [286, 195] on button "Apply" at bounding box center [296, 203] width 145 height 16
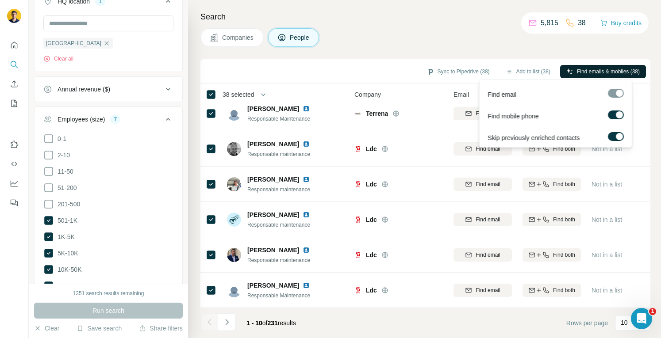
click at [577, 75] on span "Find emails & mobiles (38)" at bounding box center [608, 72] width 63 height 8
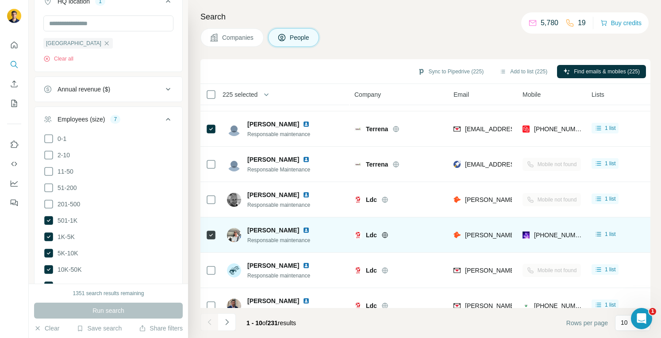
scroll to position [155, 0]
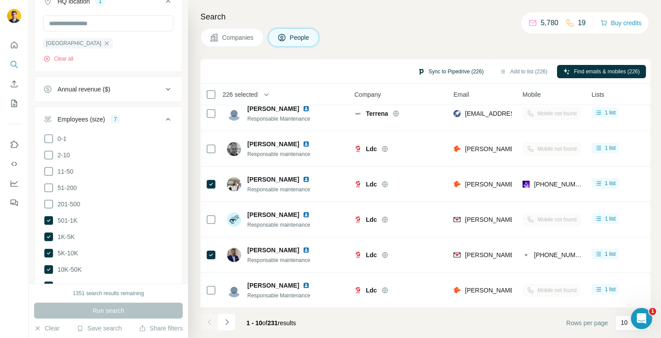
click at [428, 71] on button "Sync to Pipedrive (226)" at bounding box center [450, 71] width 78 height 13
click at [363, 69] on div "Sync to Pipedrive (226) Add to list (226) Find emails & mobiles (226)" at bounding box center [425, 71] width 441 height 15
click at [257, 91] on span "226 selected" at bounding box center [239, 94] width 35 height 9
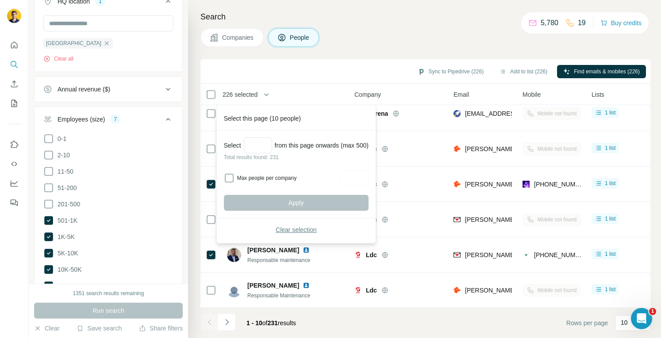
click at [276, 229] on button "Clear selection" at bounding box center [296, 230] width 145 height 16
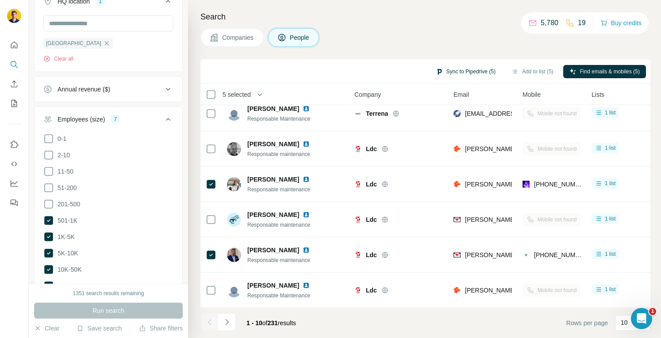
click at [459, 74] on button "Sync to Pipedrive (5)" at bounding box center [465, 71] width 72 height 13
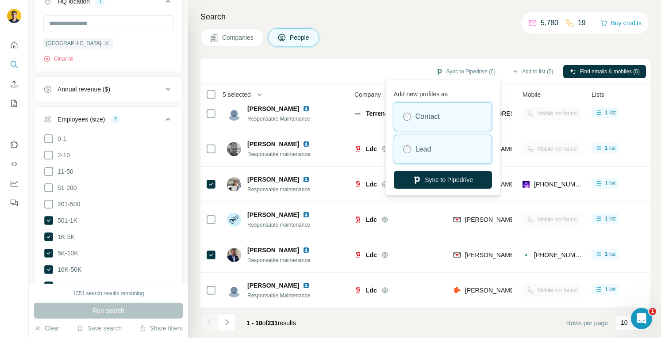
click at [424, 144] on label "Lead" at bounding box center [423, 149] width 16 height 11
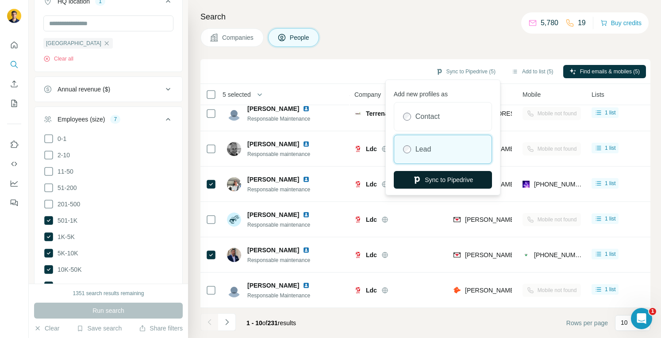
click at [432, 180] on button "Sync to Pipedrive" at bounding box center [443, 180] width 98 height 18
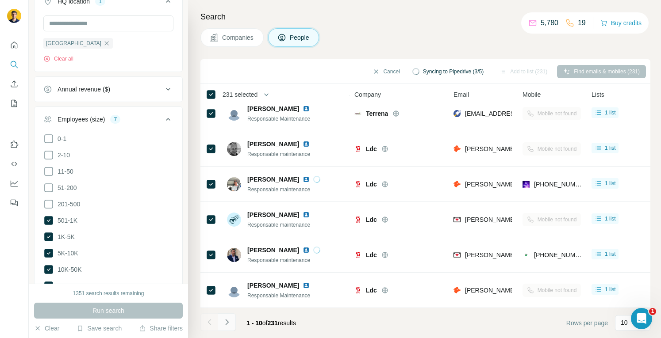
click at [229, 320] on icon "Navigate to next page" at bounding box center [226, 322] width 9 height 9
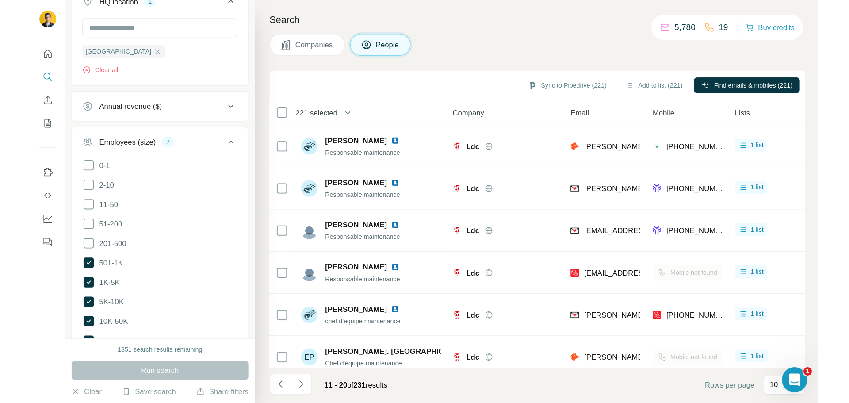
scroll to position [349, 0]
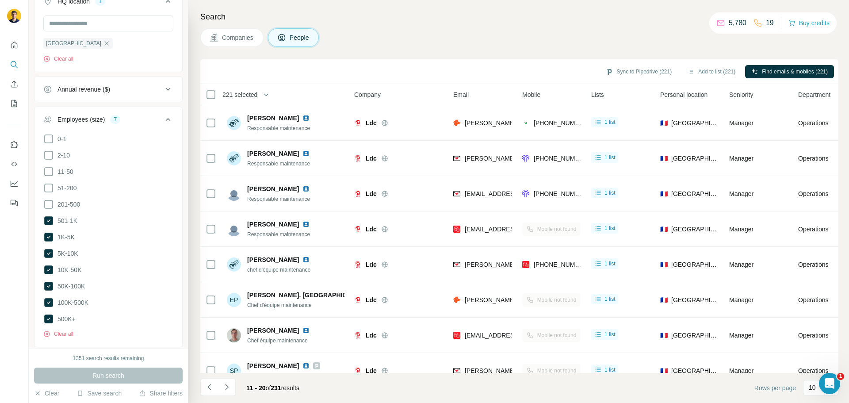
click at [233, 95] on span "221 selected" at bounding box center [239, 94] width 35 height 9
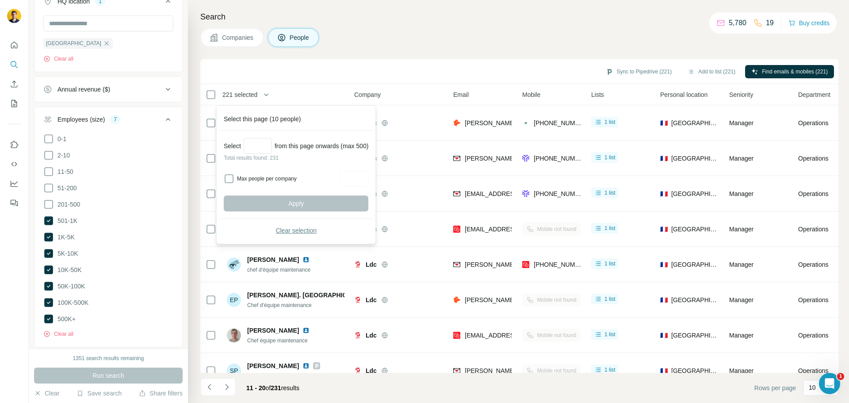
click at [284, 232] on span "Clear selection" at bounding box center [295, 230] width 41 height 9
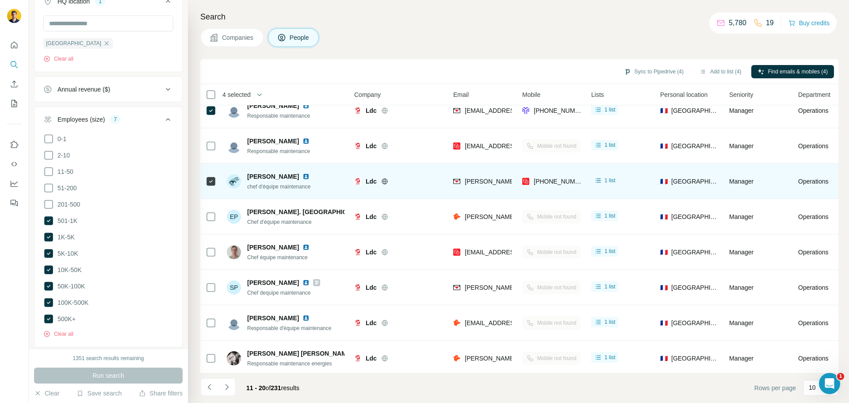
scroll to position [91, 0]
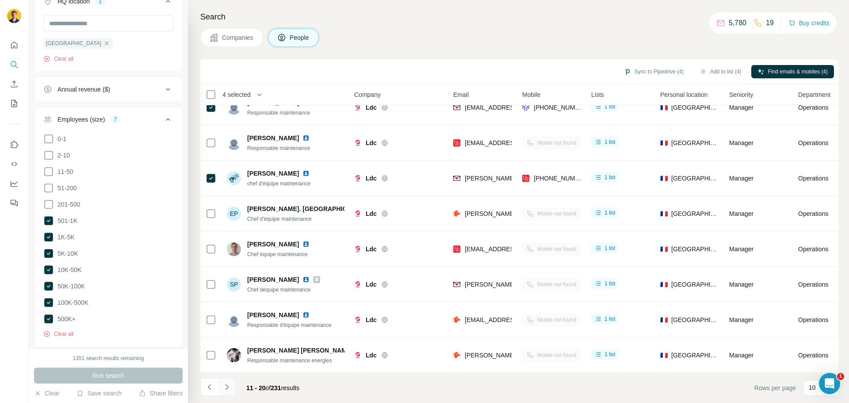
click at [232, 338] on button "Navigate to next page" at bounding box center [227, 387] width 18 height 18
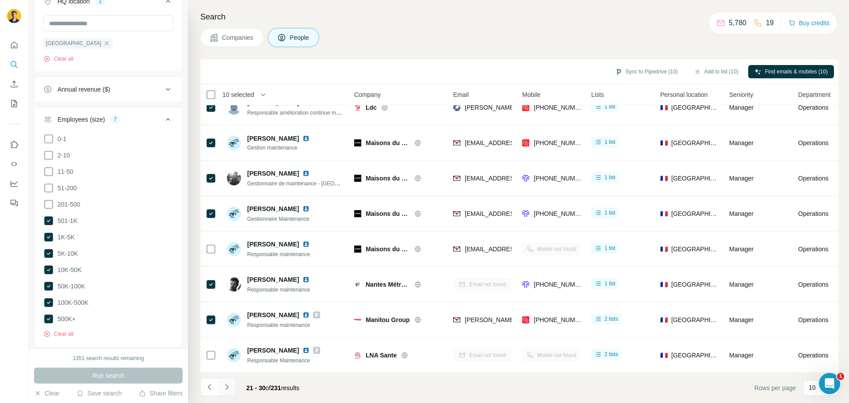
click at [227, 338] on icon "Navigate to next page" at bounding box center [226, 386] width 9 height 9
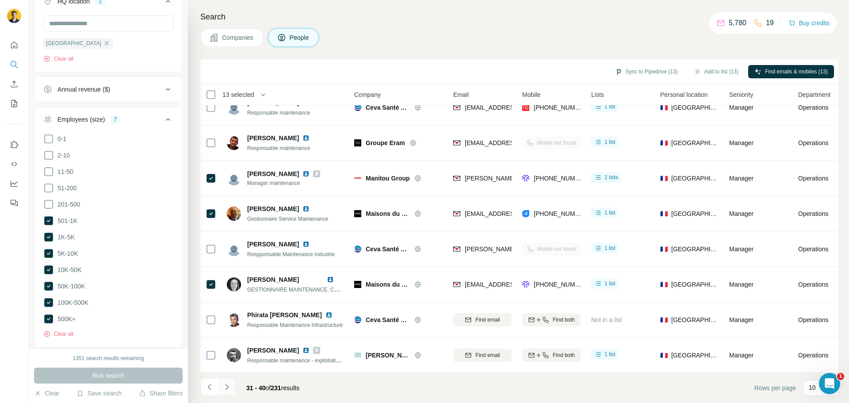
click at [226, 338] on icon "Navigate to next page" at bounding box center [226, 387] width 3 height 6
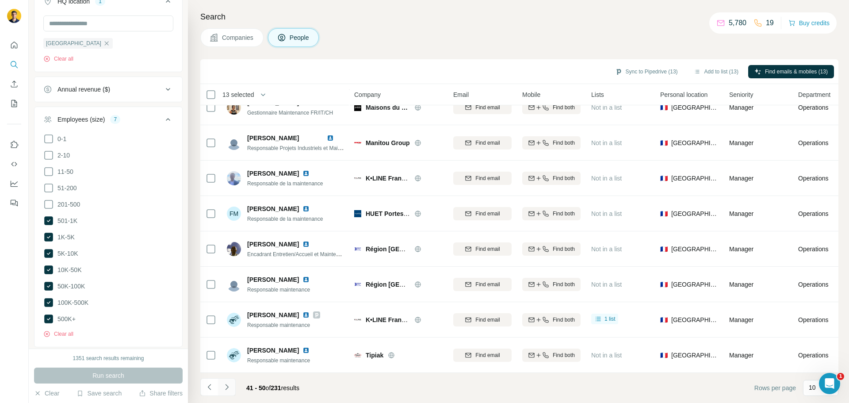
click at [229, 338] on icon "Navigate to next page" at bounding box center [226, 386] width 9 height 9
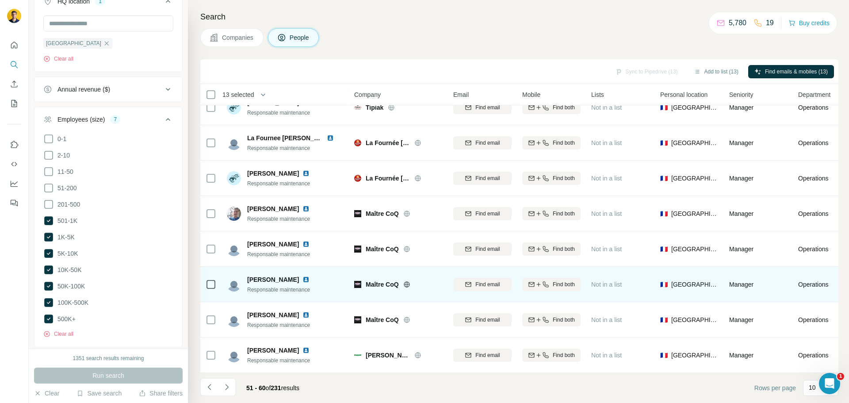
scroll to position [0, 0]
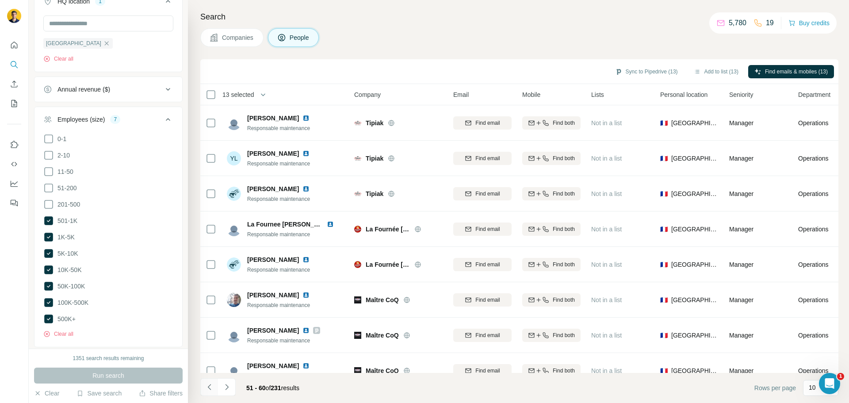
click at [210, 338] on icon "Navigate to previous page" at bounding box center [209, 386] width 9 height 9
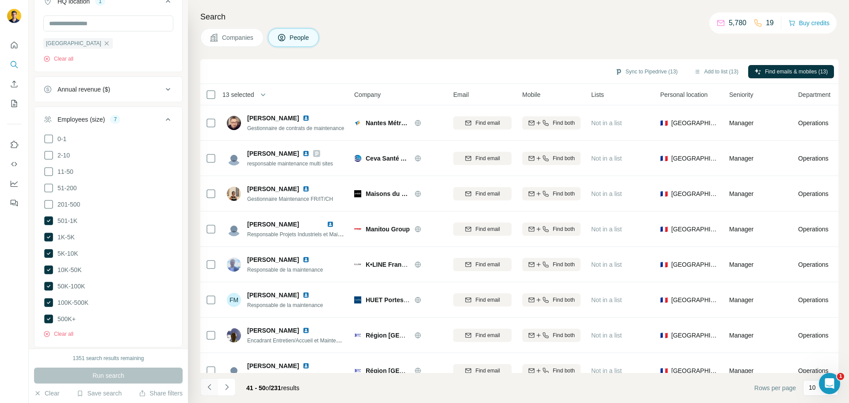
click at [210, 338] on icon "Navigate to previous page" at bounding box center [209, 386] width 9 height 9
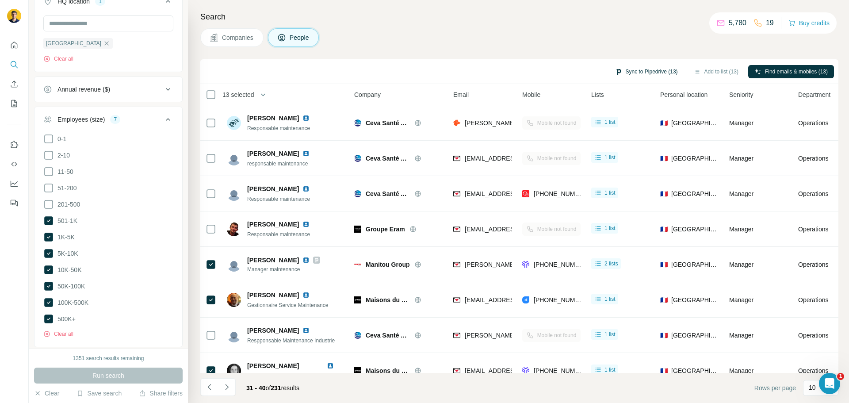
click at [646, 73] on button "Sync to Pipedrive (13)" at bounding box center [646, 71] width 75 height 13
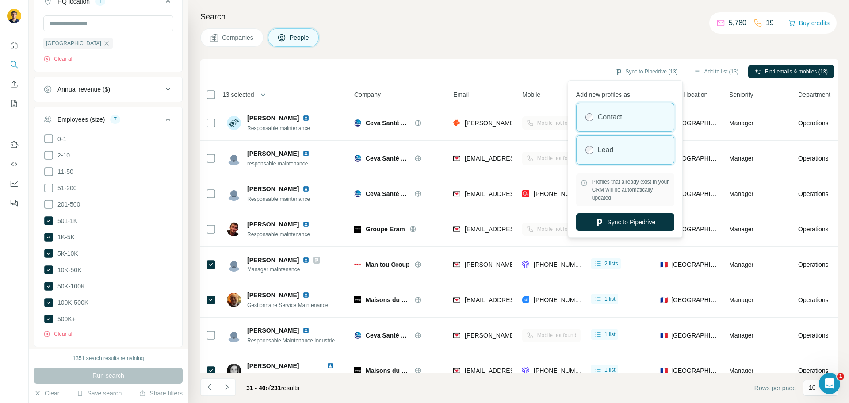
click at [607, 145] on label "Lead" at bounding box center [606, 150] width 16 height 11
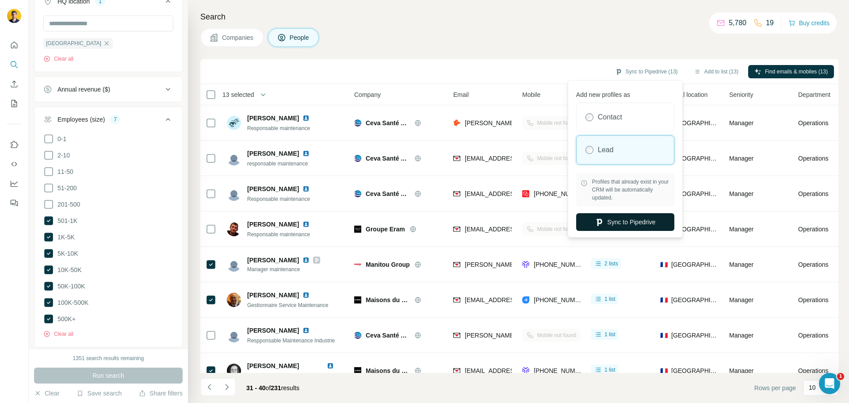
click at [620, 222] on button "Sync to Pipedrive" at bounding box center [625, 222] width 98 height 18
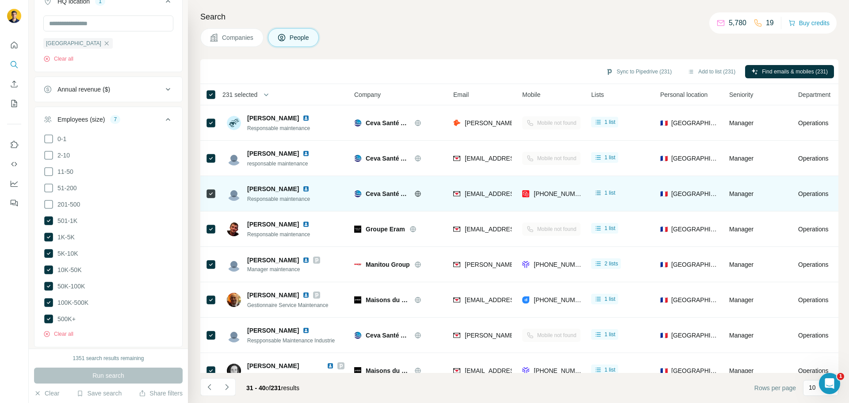
scroll to position [91, 0]
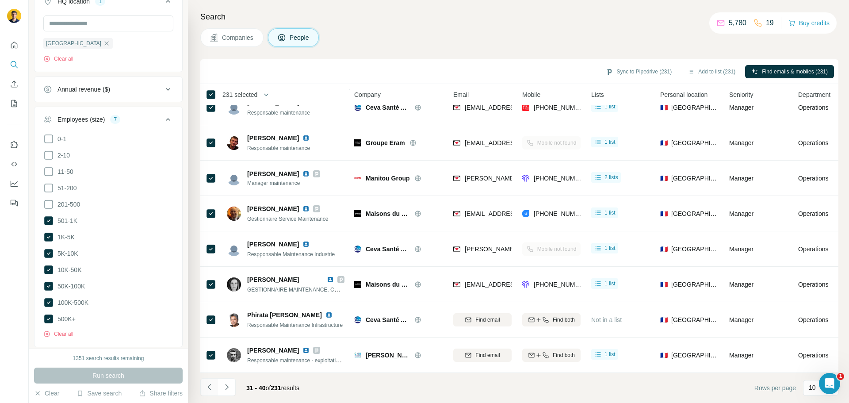
click at [206, 338] on icon "Navigate to previous page" at bounding box center [209, 386] width 9 height 9
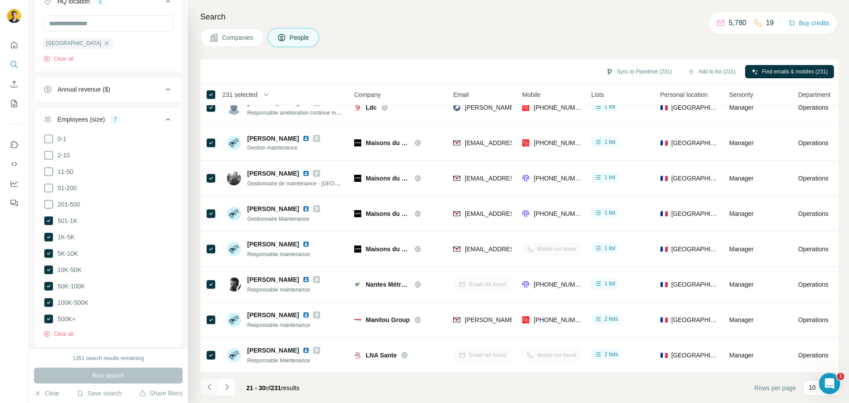
click at [206, 338] on icon "Navigate to previous page" at bounding box center [209, 386] width 9 height 9
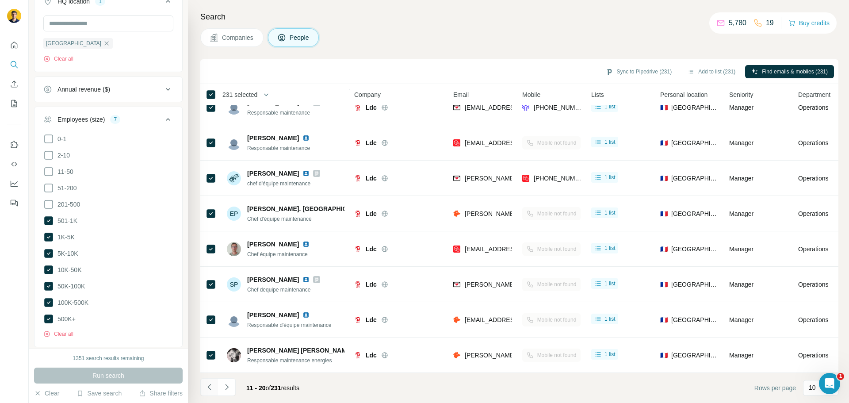
click at [206, 338] on icon "Navigate to previous page" at bounding box center [209, 386] width 9 height 9
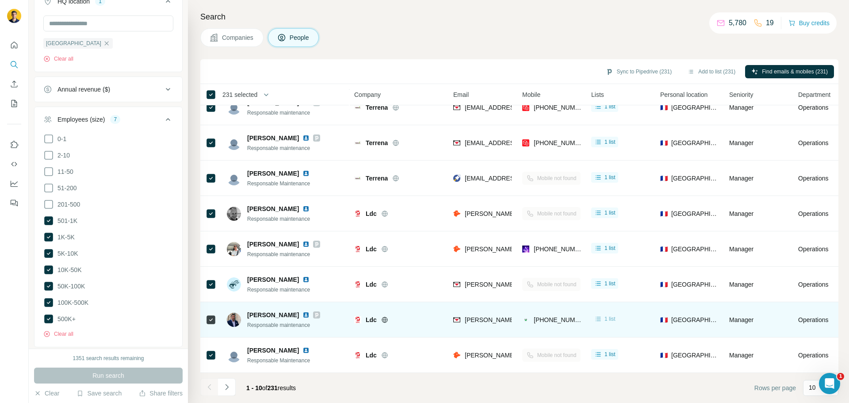
click at [603, 316] on div "1 list" at bounding box center [605, 318] width 22 height 9
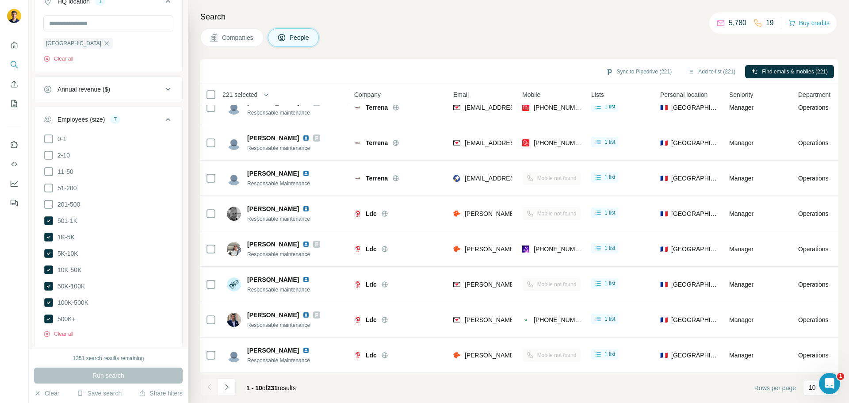
click at [254, 92] on span "221 selected" at bounding box center [239, 94] width 35 height 9
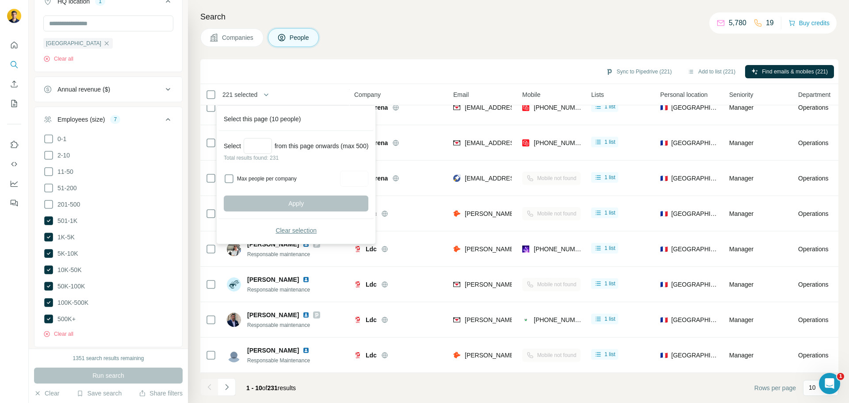
click at [291, 229] on span "Clear selection" at bounding box center [295, 230] width 41 height 9
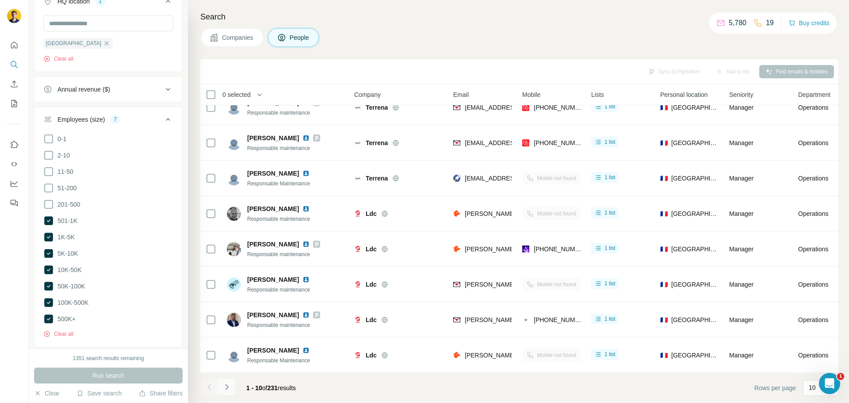
click at [222, 338] on icon "Navigate to next page" at bounding box center [226, 386] width 9 height 9
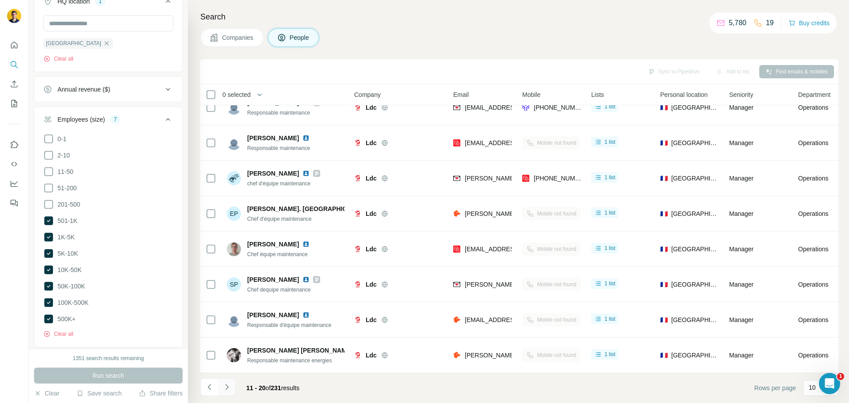
click at [222, 338] on icon "Navigate to next page" at bounding box center [226, 386] width 9 height 9
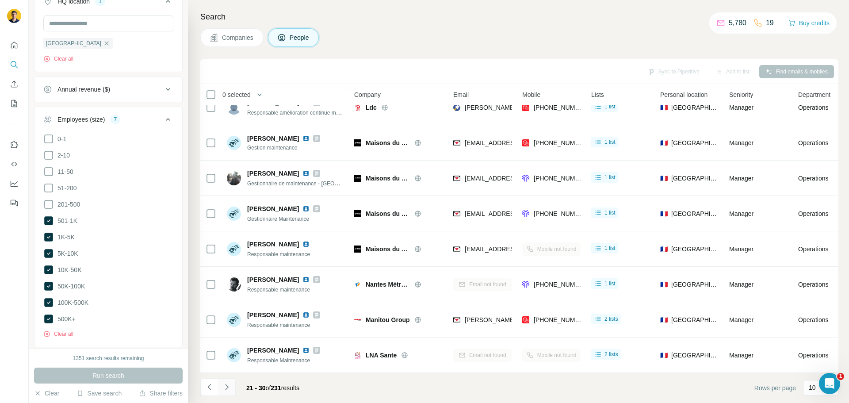
click at [222, 338] on icon "Navigate to next page" at bounding box center [226, 386] width 9 height 9
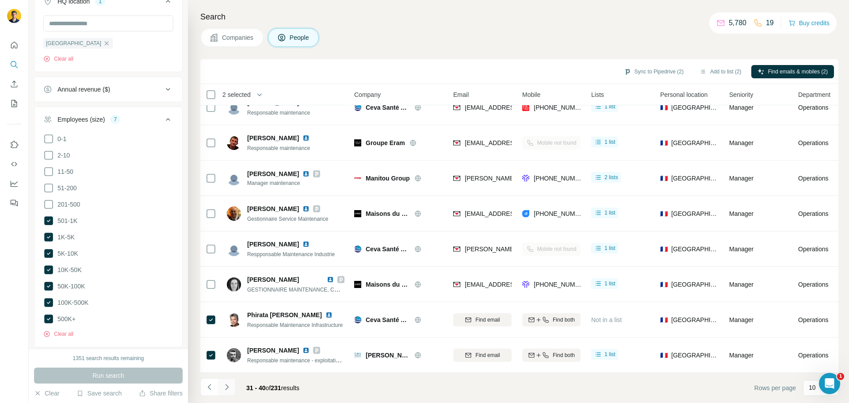
click at [225, 338] on icon "Navigate to next page" at bounding box center [226, 386] width 9 height 9
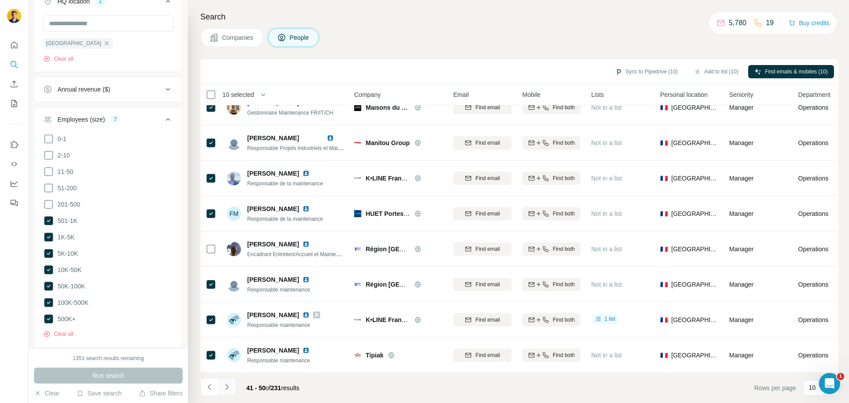
click at [225, 338] on icon "Navigate to next page" at bounding box center [226, 386] width 9 height 9
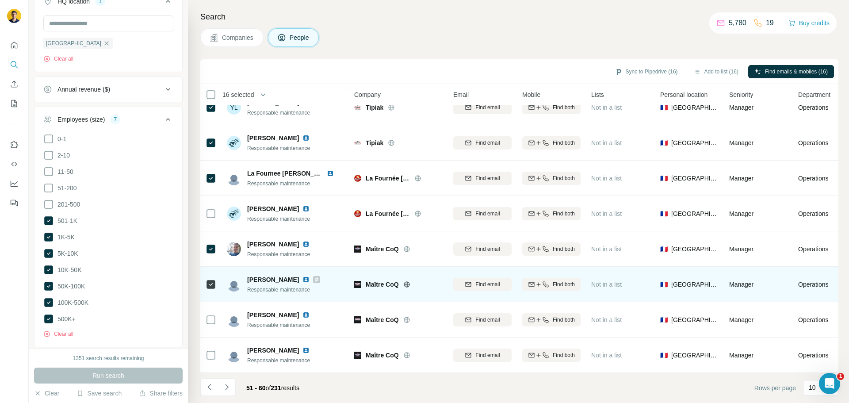
scroll to position [55, 0]
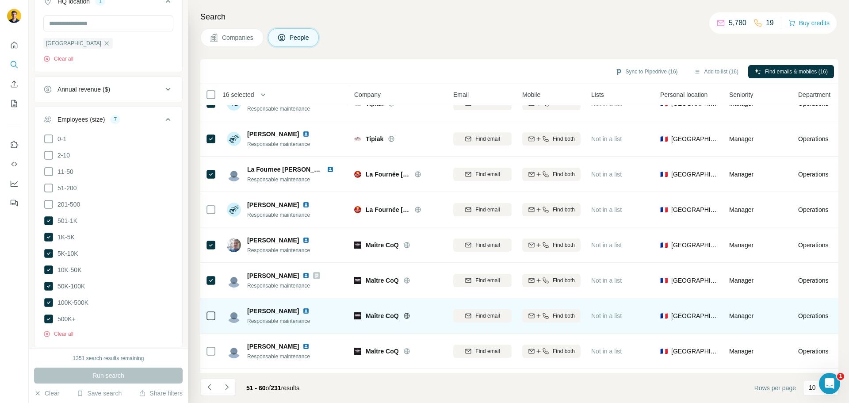
click at [210, 320] on icon at bounding box center [211, 315] width 11 height 11
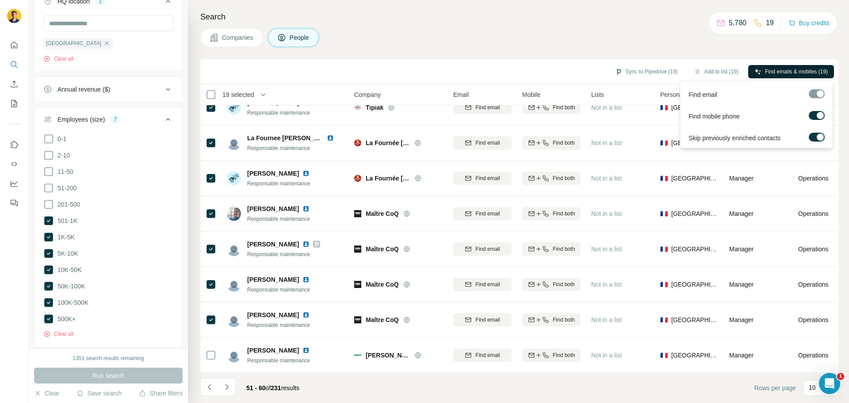
click at [660, 73] on span "Find emails & mobiles (19)" at bounding box center [796, 72] width 63 height 8
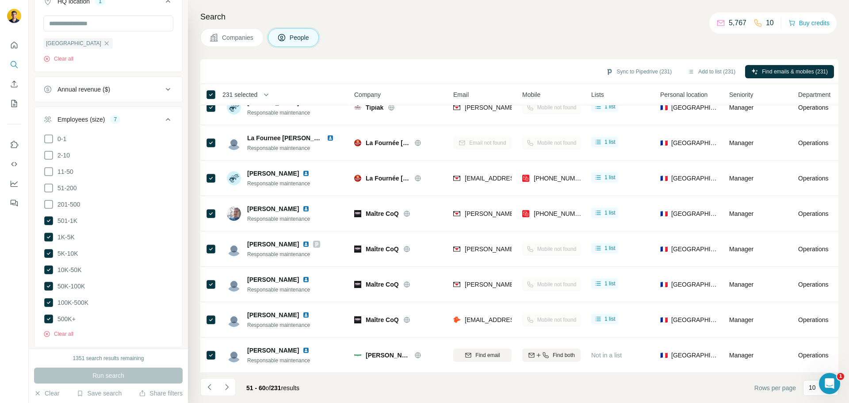
click at [252, 92] on span "231 selected" at bounding box center [239, 94] width 35 height 9
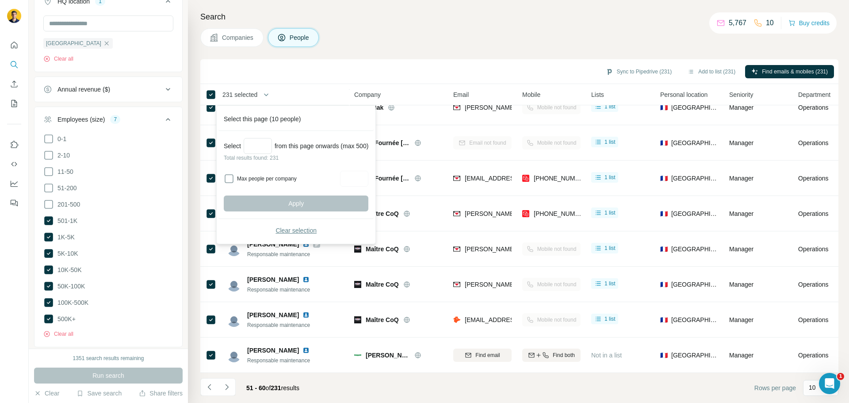
click at [280, 230] on span "Clear selection" at bounding box center [295, 230] width 41 height 9
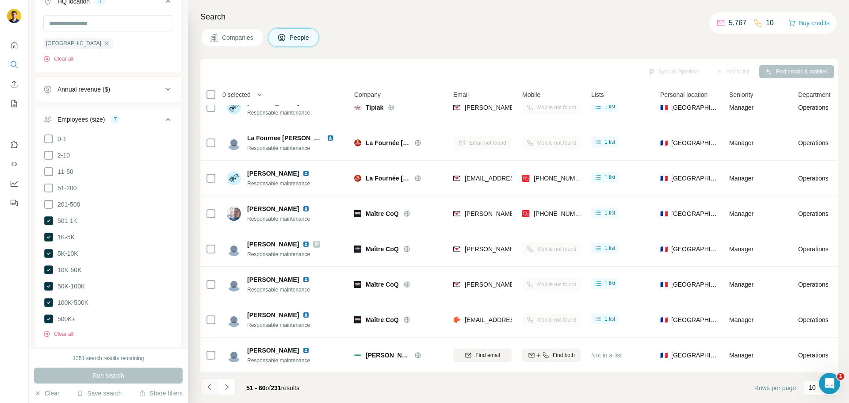
click at [210, 338] on icon "Navigate to previous page" at bounding box center [208, 387] width 3 height 6
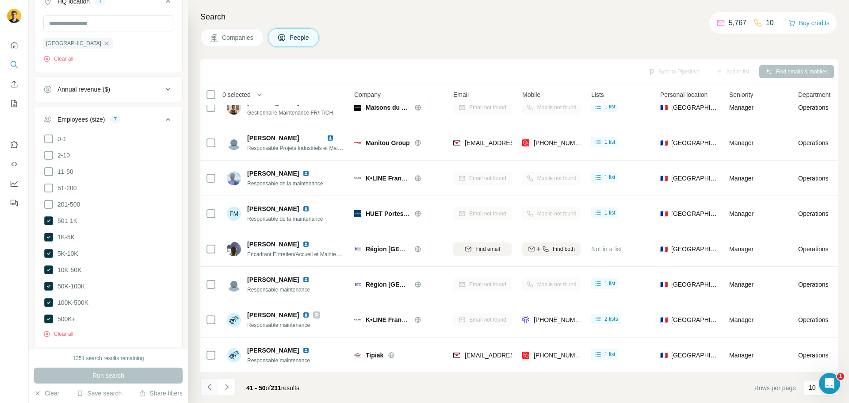
click at [210, 338] on icon "Navigate to previous page" at bounding box center [208, 387] width 3 height 6
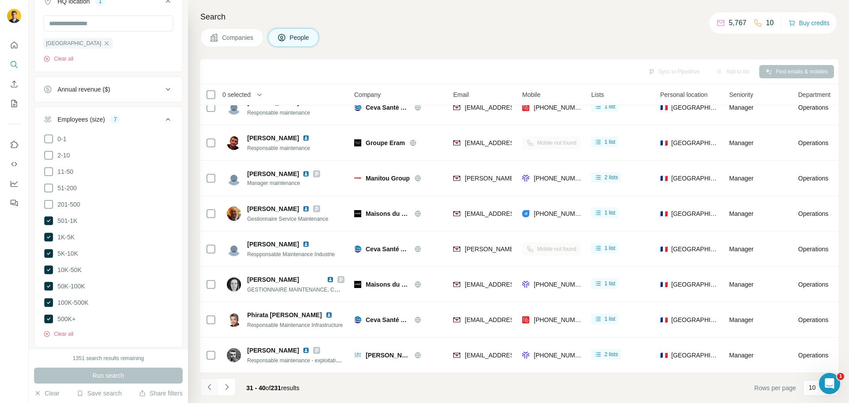
click at [209, 338] on icon "Navigate to previous page" at bounding box center [209, 386] width 9 height 9
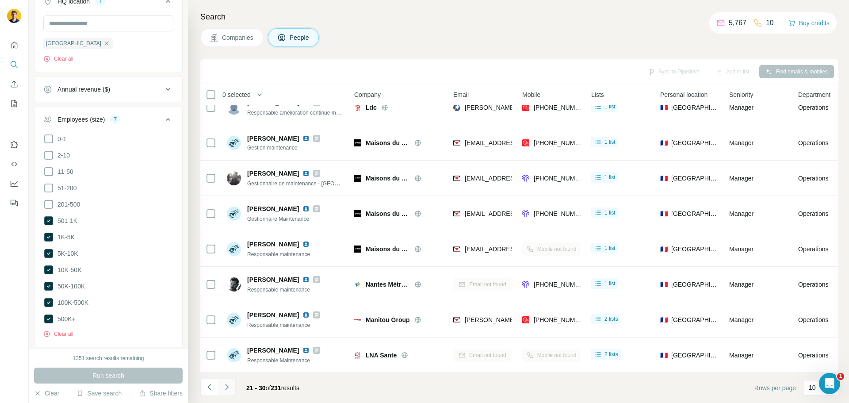
click at [223, 338] on icon "Navigate to next page" at bounding box center [226, 386] width 9 height 9
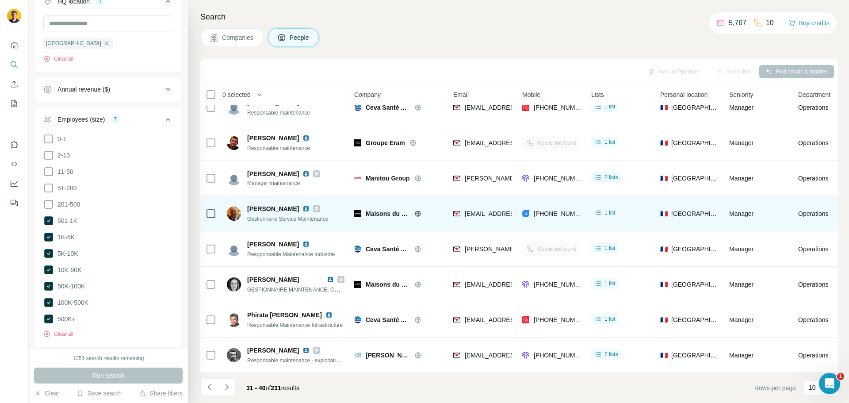
click at [318, 206] on icon at bounding box center [316, 208] width 3 height 4
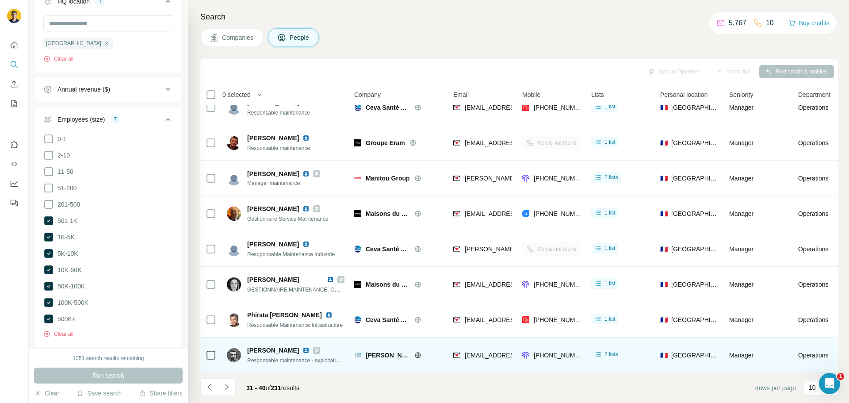
click at [314, 338] on icon at bounding box center [316, 350] width 5 height 7
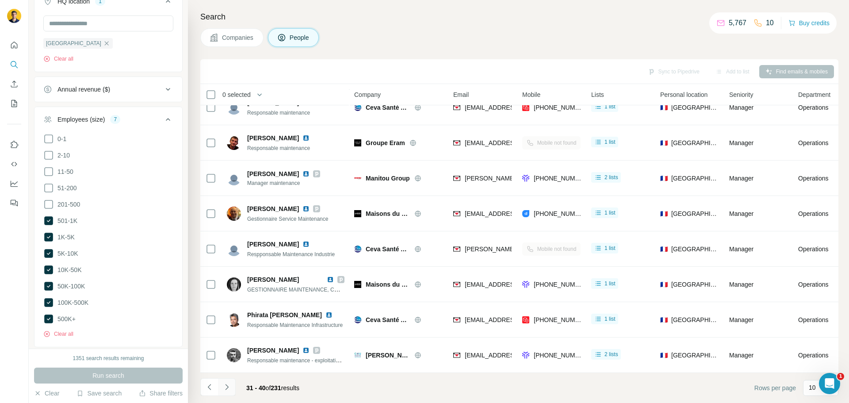
click at [226, 338] on icon "Navigate to next page" at bounding box center [226, 386] width 9 height 9
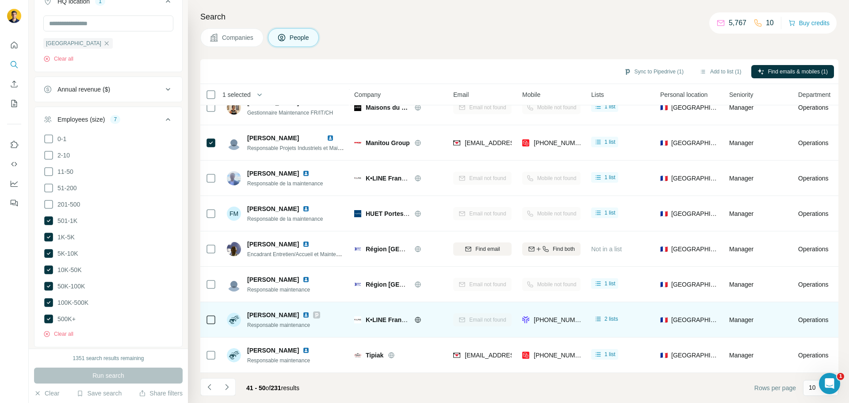
click at [314, 312] on icon at bounding box center [316, 314] width 5 height 7
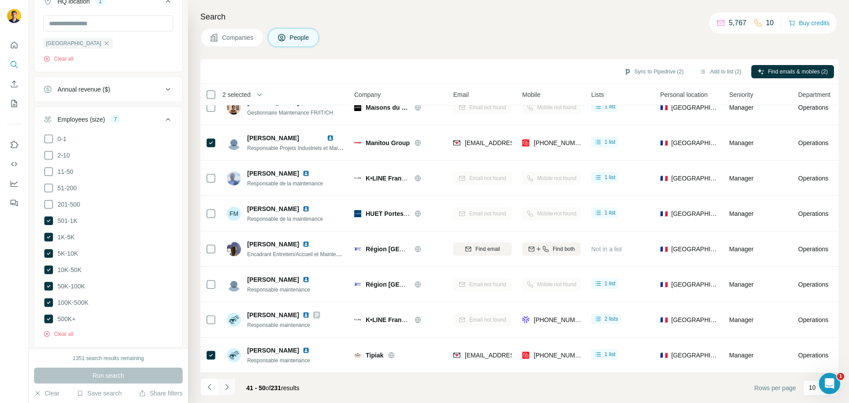
click at [229, 338] on icon "Navigate to next page" at bounding box center [226, 386] width 9 height 9
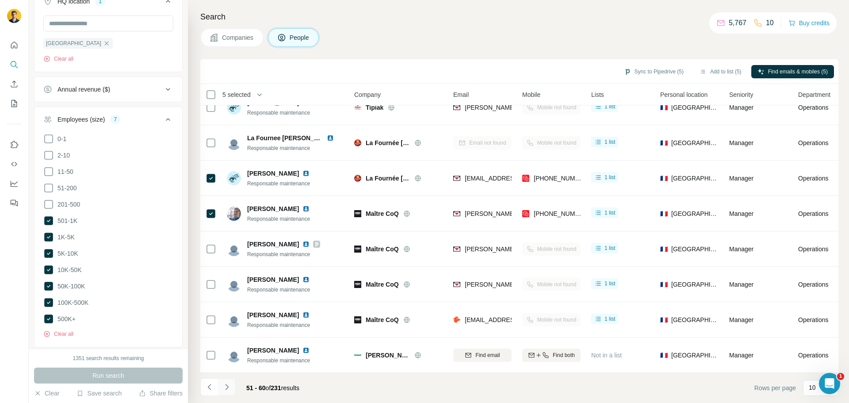
click at [226, 338] on icon "Navigate to next page" at bounding box center [226, 387] width 3 height 6
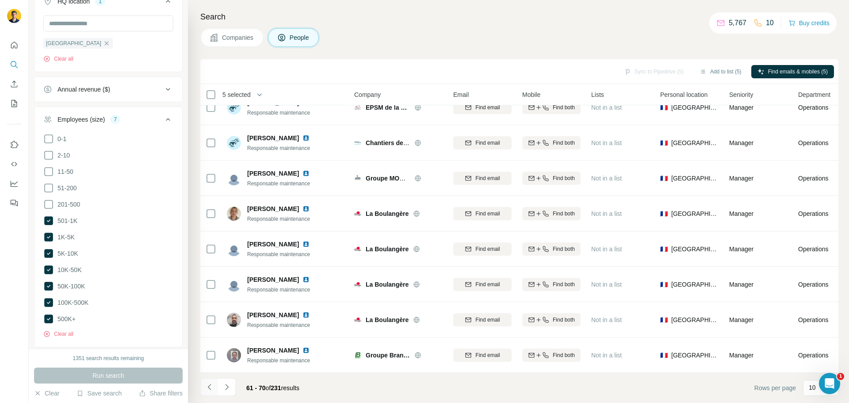
click at [207, 338] on icon "Navigate to previous page" at bounding box center [209, 386] width 9 height 9
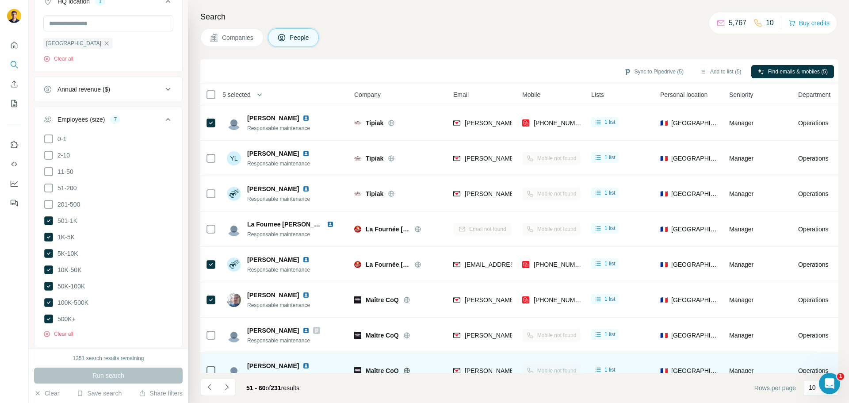
scroll to position [0, 0]
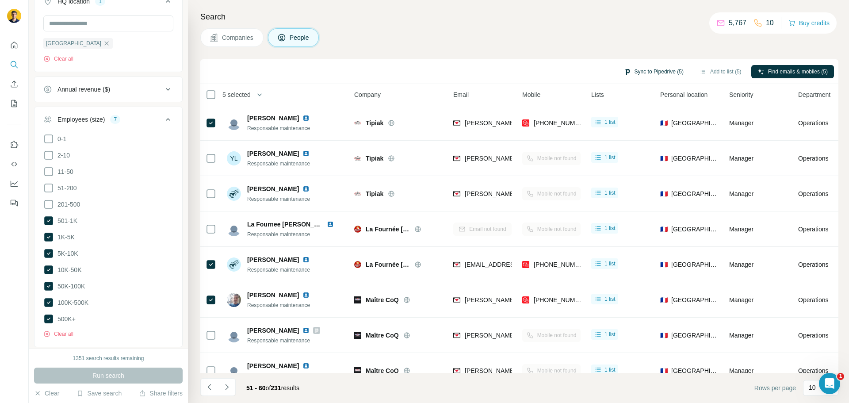
click at [646, 70] on button "Sync to Pipedrive (5)" at bounding box center [654, 71] width 72 height 13
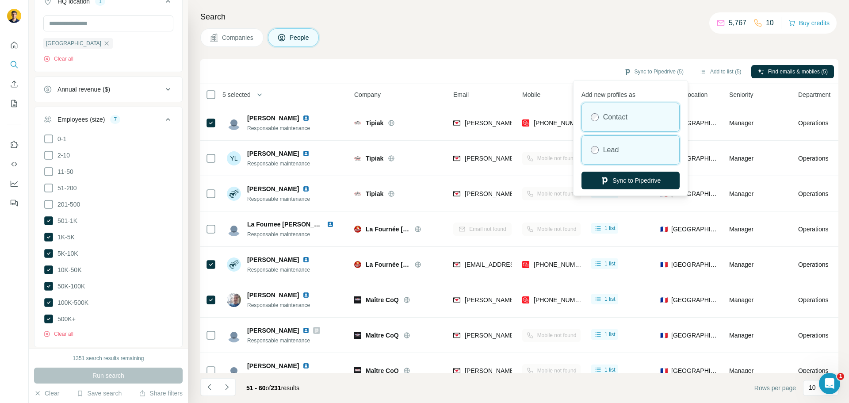
click at [621, 151] on div "Lead" at bounding box center [630, 150] width 97 height 28
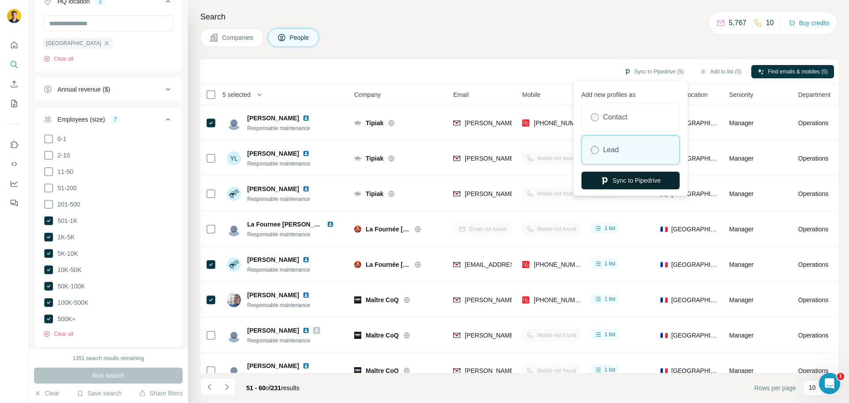
click at [619, 180] on button "Sync to Pipedrive" at bounding box center [630, 181] width 98 height 18
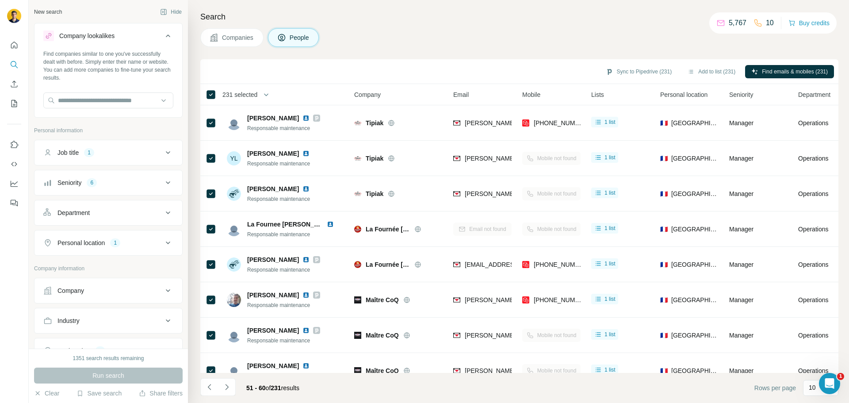
click at [163, 36] on icon at bounding box center [168, 36] width 11 height 11
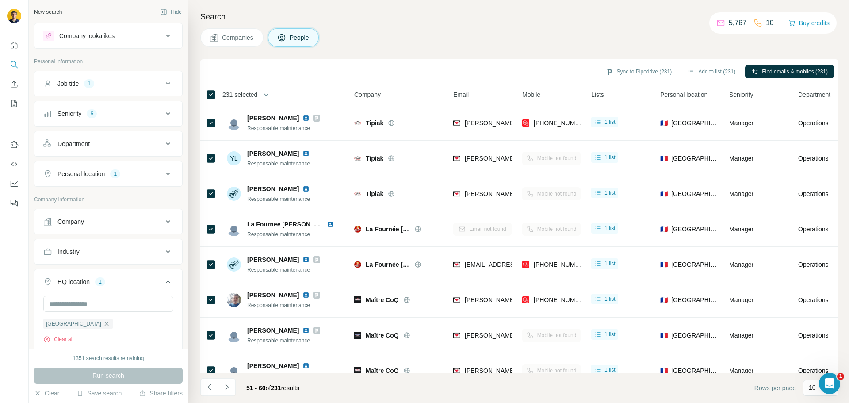
click at [166, 36] on icon at bounding box center [168, 35] width 4 height 3
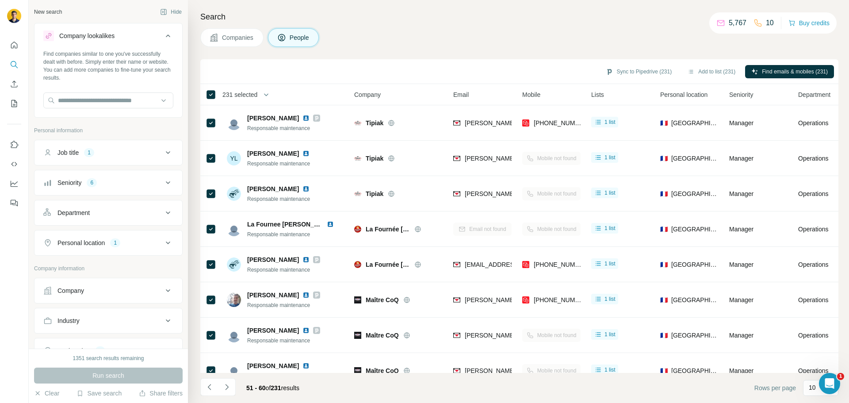
click at [163, 36] on icon at bounding box center [168, 36] width 11 height 11
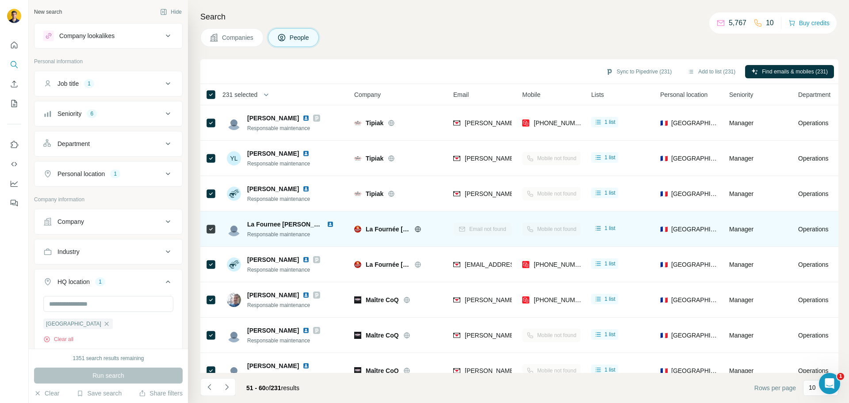
scroll to position [91, 0]
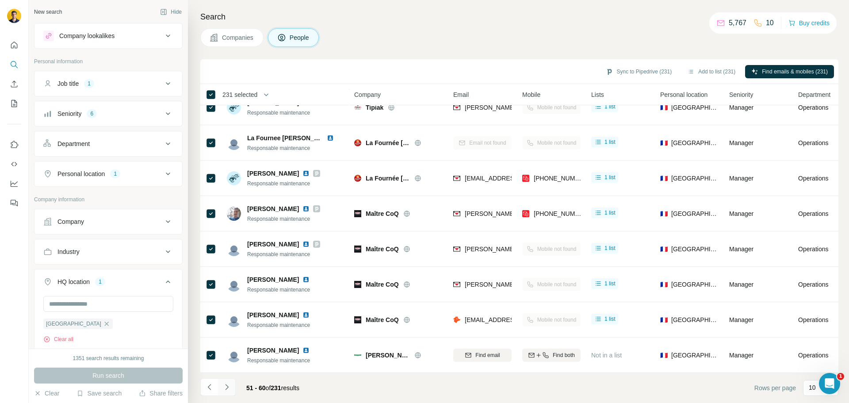
click at [226, 338] on icon "Navigate to next page" at bounding box center [226, 386] width 9 height 9
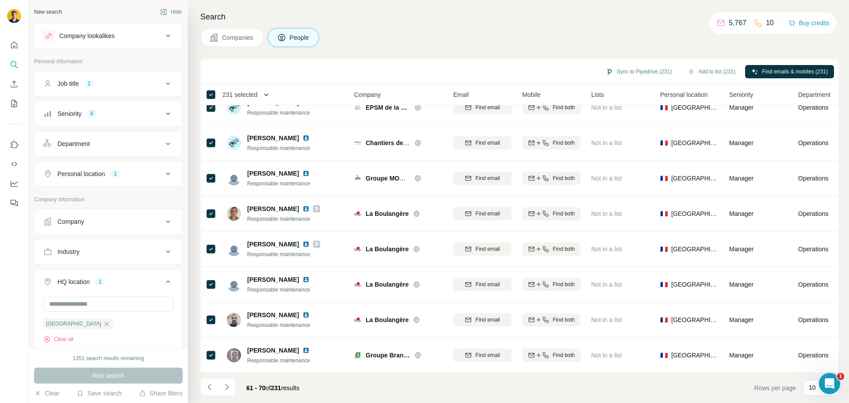
click at [268, 90] on icon "button" at bounding box center [266, 94] width 9 height 9
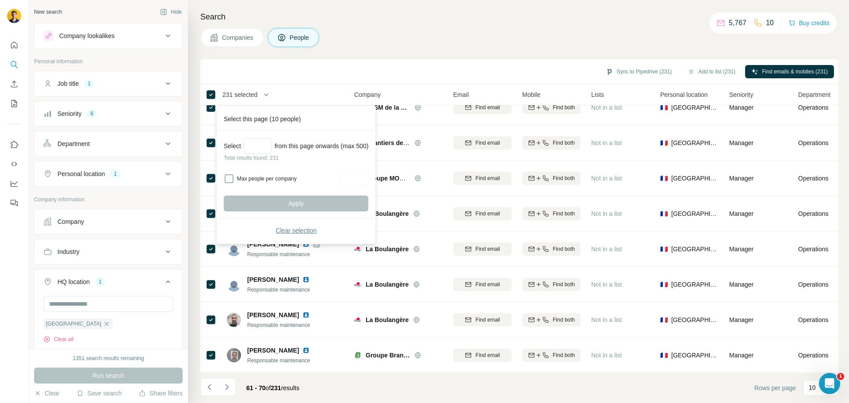
click at [284, 228] on span "Clear selection" at bounding box center [295, 230] width 41 height 9
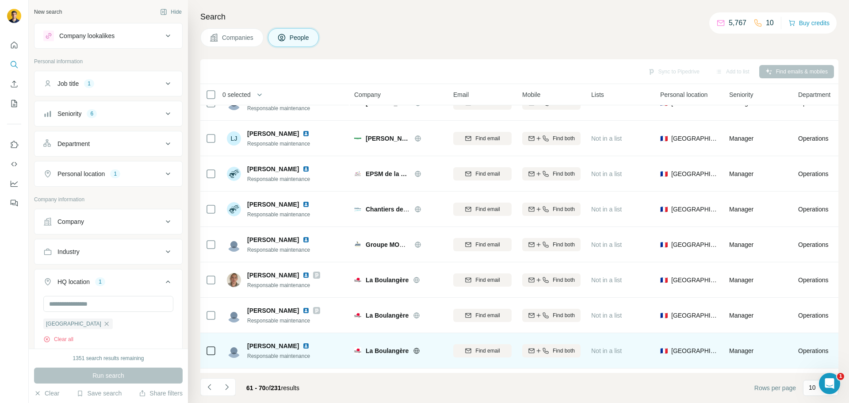
scroll to position [0, 0]
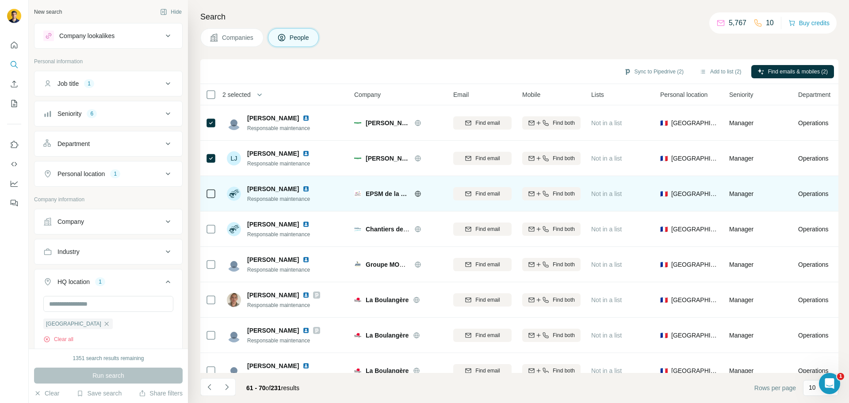
click at [417, 195] on icon at bounding box center [418, 194] width 2 height 6
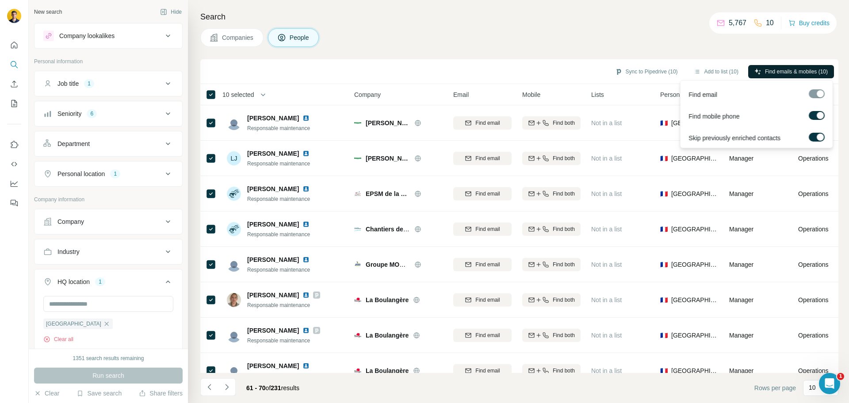
click at [660, 73] on span "Find emails & mobiles (10)" at bounding box center [796, 72] width 63 height 8
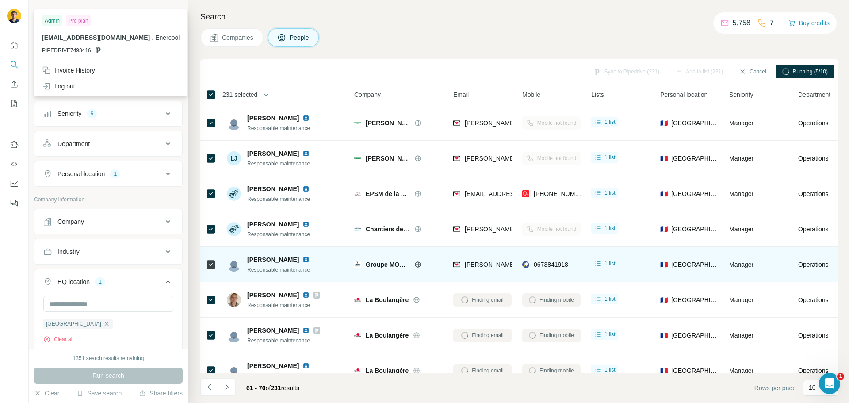
click at [418, 264] on icon at bounding box center [417, 264] width 7 height 7
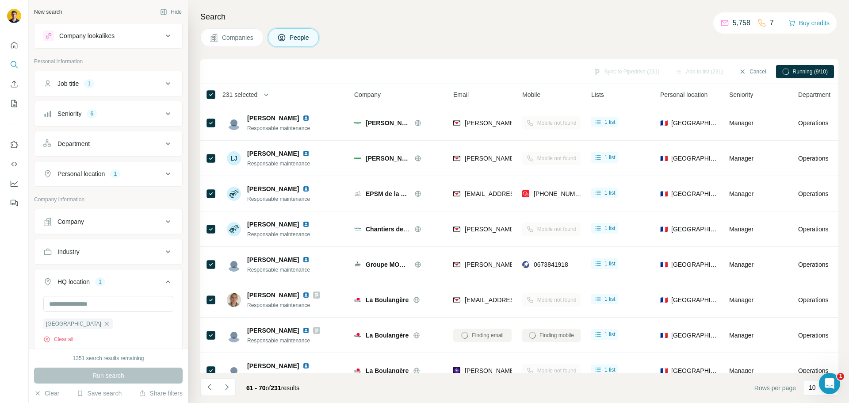
scroll to position [91, 0]
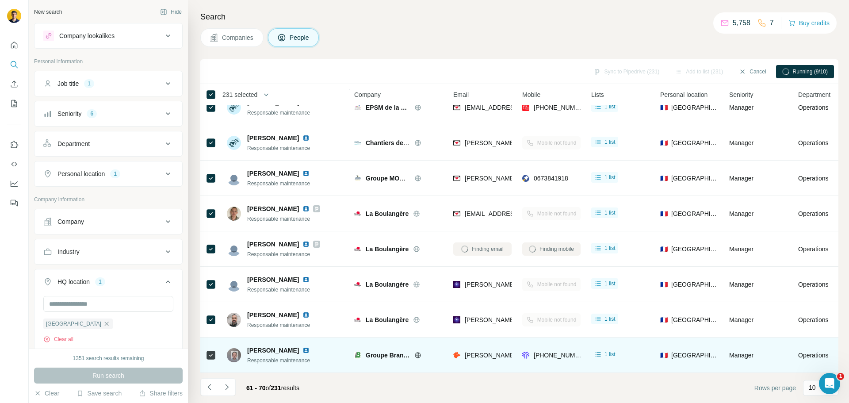
click at [418, 355] on icon at bounding box center [418, 355] width 6 height 0
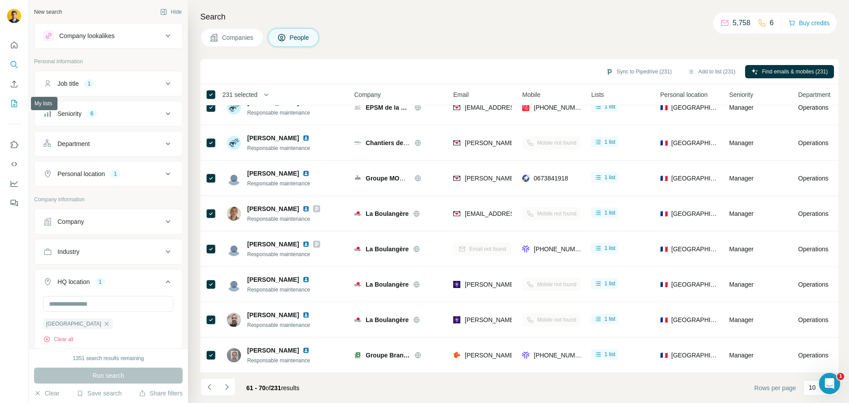
click at [17, 105] on icon "My lists" at bounding box center [14, 103] width 9 height 9
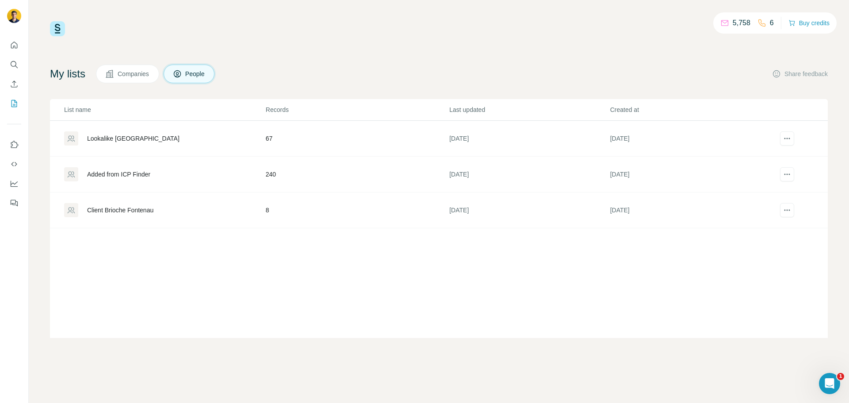
click at [128, 172] on div "Added from ICP Finder" at bounding box center [118, 174] width 63 height 9
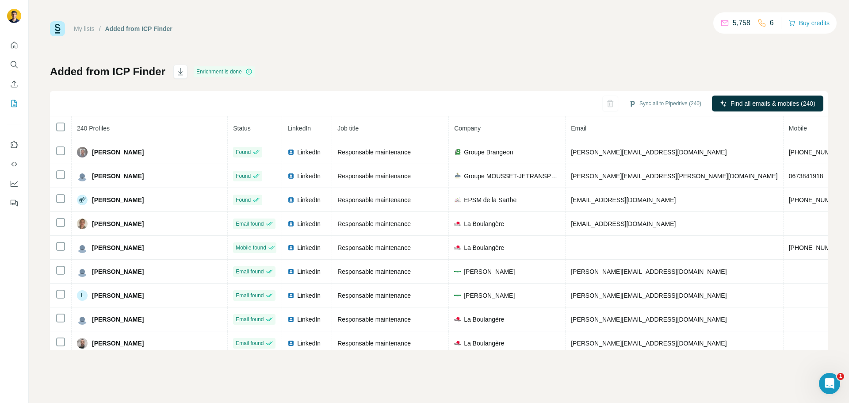
click at [789, 130] on span "Mobile" at bounding box center [798, 128] width 18 height 7
click at [784, 127] on th "Mobile" at bounding box center [817, 128] width 67 height 24
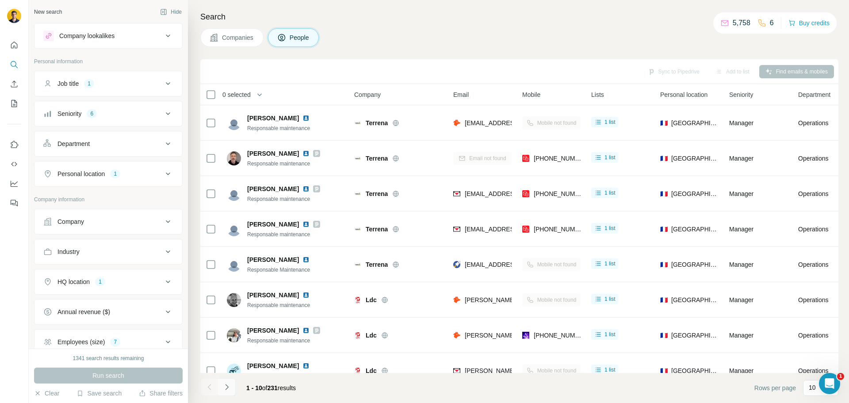
click at [224, 385] on icon "Navigate to next page" at bounding box center [226, 386] width 9 height 9
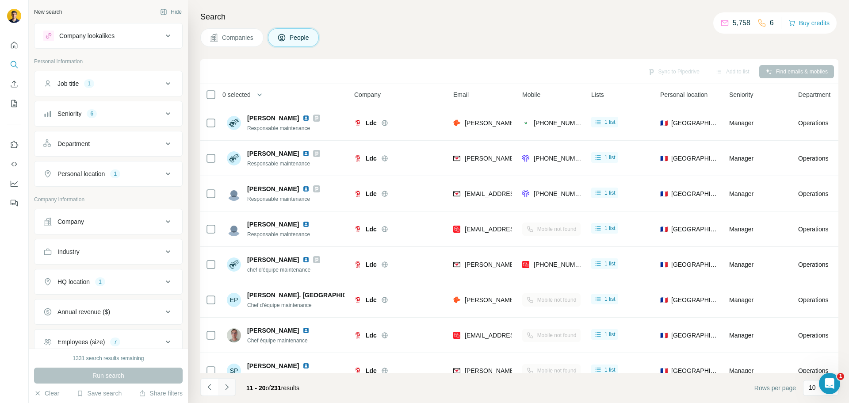
click at [224, 385] on icon "Navigate to next page" at bounding box center [226, 386] width 9 height 9
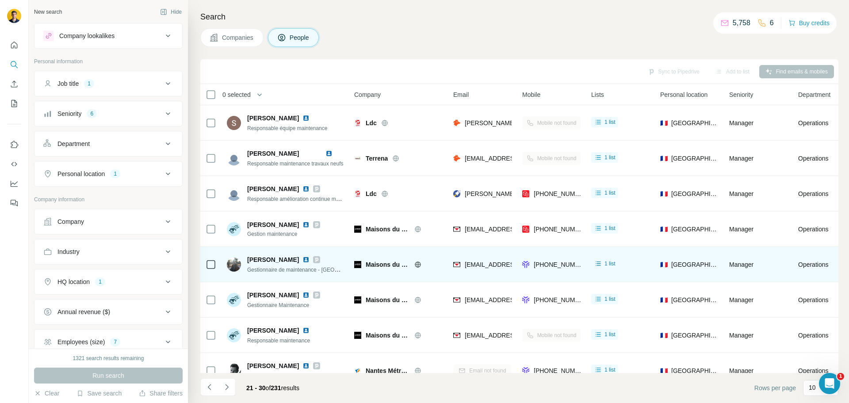
scroll to position [91, 0]
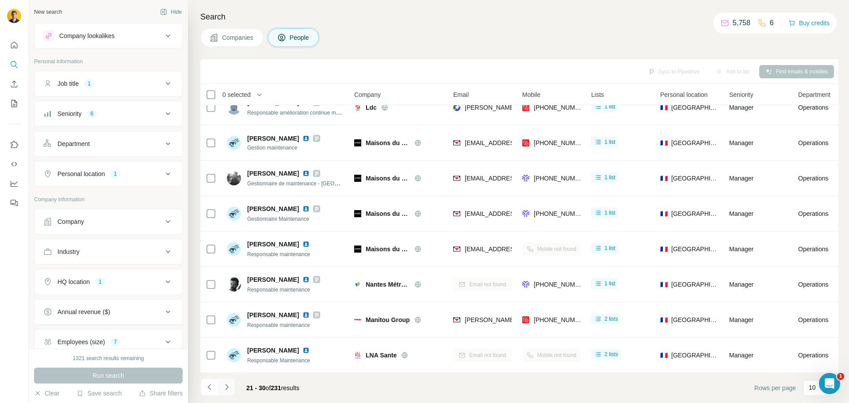
click at [226, 387] on icon "Navigate to next page" at bounding box center [226, 386] width 9 height 9
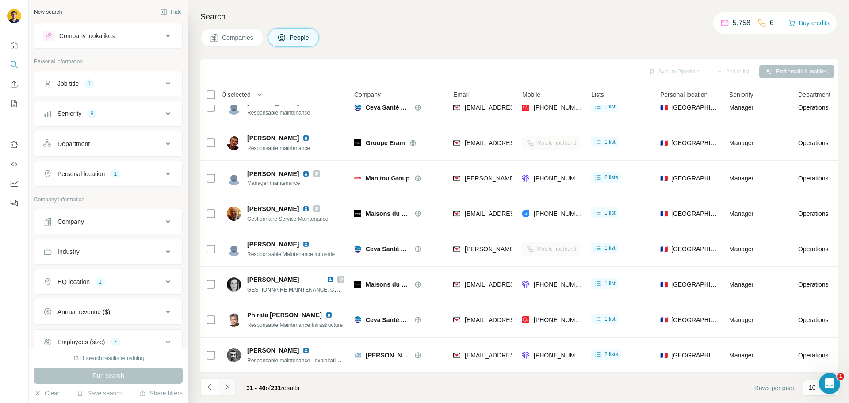
click at [228, 388] on icon "Navigate to next page" at bounding box center [226, 386] width 9 height 9
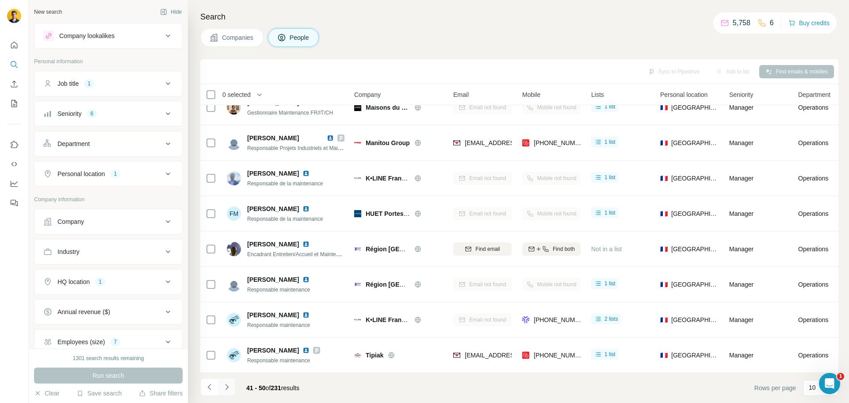
click at [226, 387] on icon "Navigate to next page" at bounding box center [226, 386] width 9 height 9
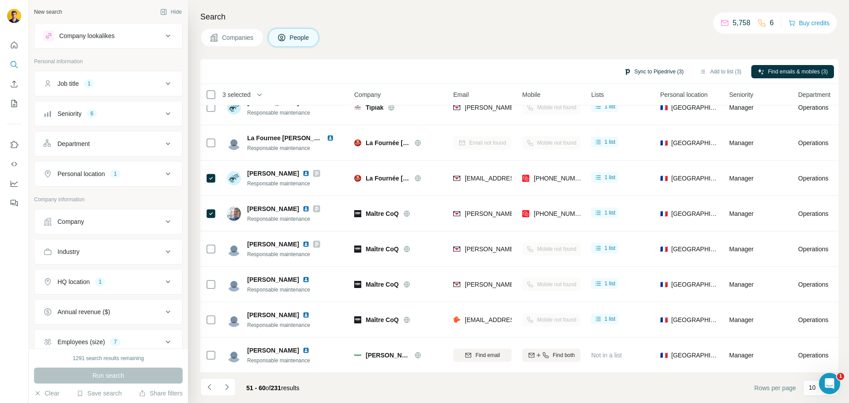
click at [628, 75] on button "Sync to Pipedrive (3)" at bounding box center [654, 71] width 72 height 13
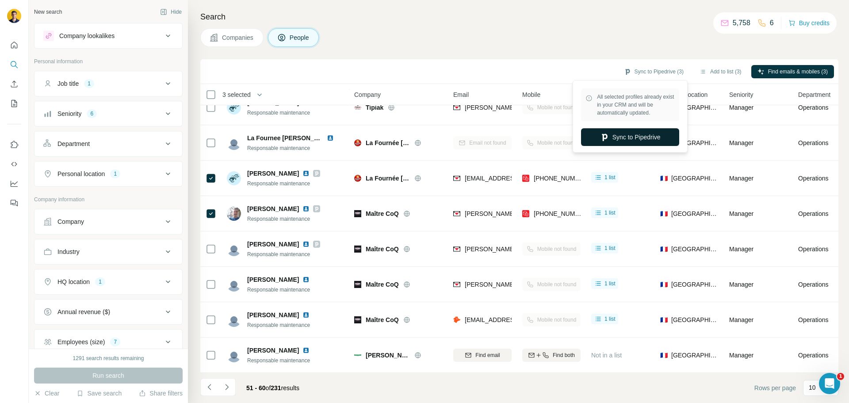
click at [616, 132] on button "Sync to Pipedrive" at bounding box center [630, 137] width 98 height 18
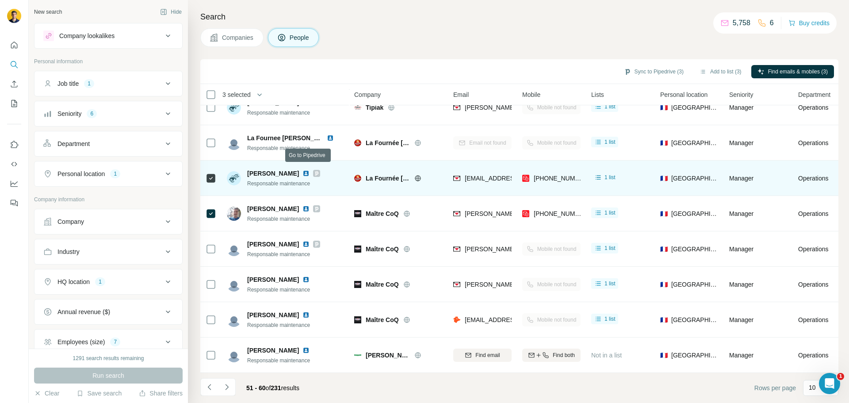
click at [315, 171] on icon at bounding box center [316, 173] width 3 height 4
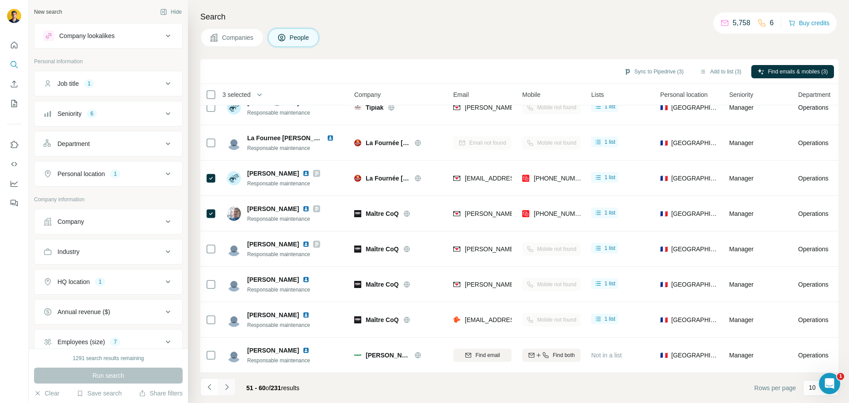
click at [226, 389] on icon "Navigate to next page" at bounding box center [226, 387] width 3 height 6
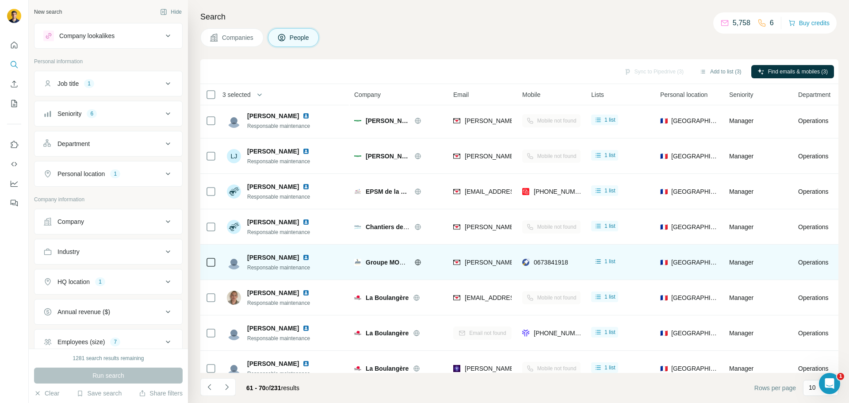
scroll to position [0, 0]
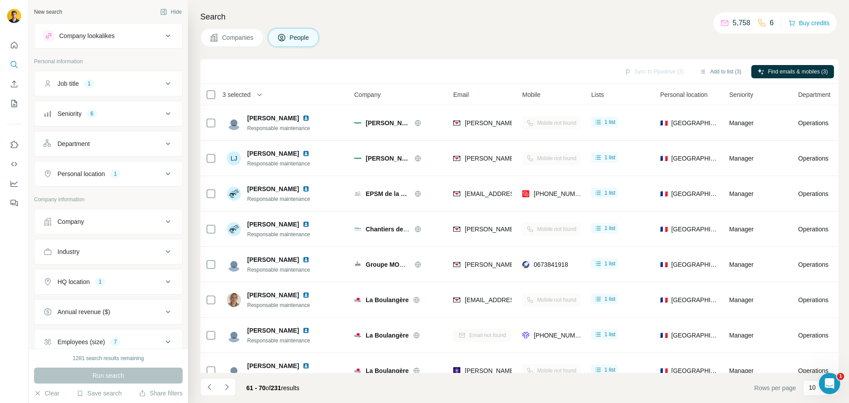
click at [245, 90] on span "3 selected" at bounding box center [236, 94] width 28 height 9
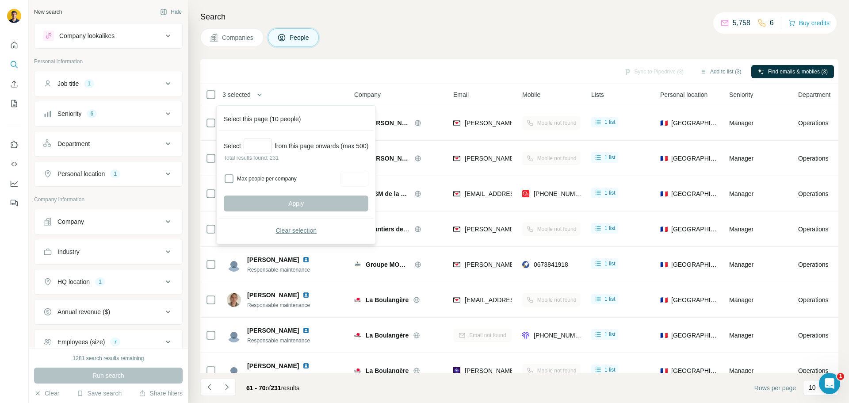
click at [282, 232] on span "Clear selection" at bounding box center [295, 230] width 41 height 9
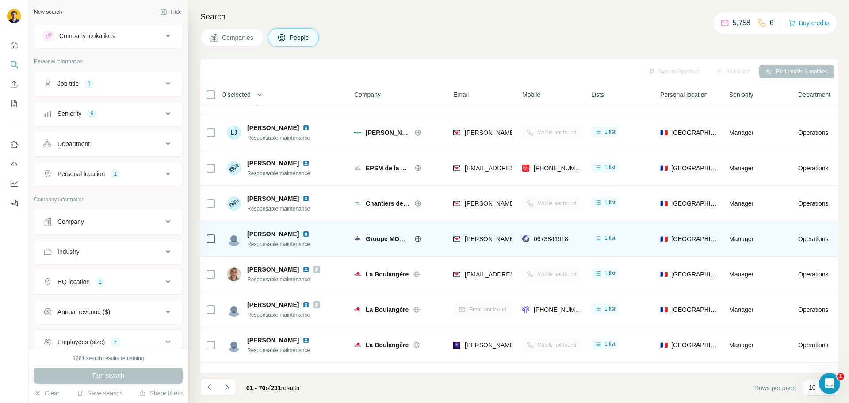
scroll to position [91, 0]
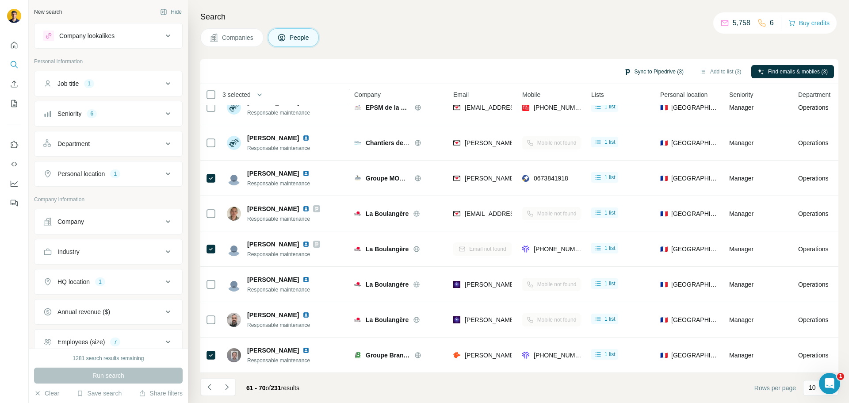
click at [649, 69] on button "Sync to Pipedrive (3)" at bounding box center [654, 71] width 72 height 13
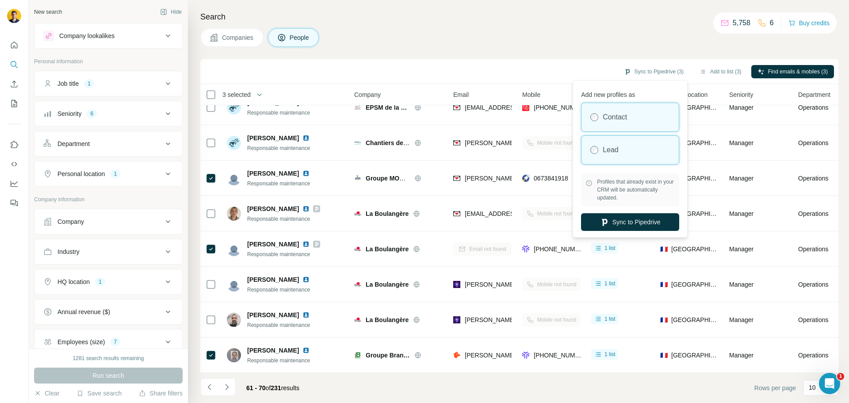
click at [613, 146] on label "Lead" at bounding box center [611, 150] width 16 height 11
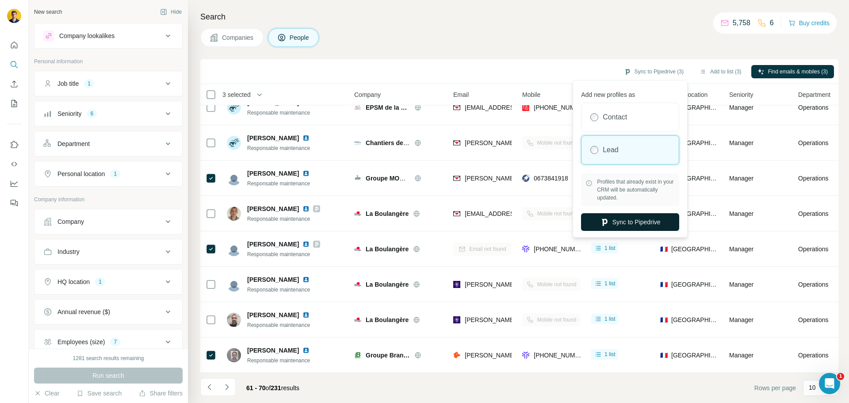
click at [615, 218] on button "Sync to Pipedrive" at bounding box center [630, 222] width 98 height 18
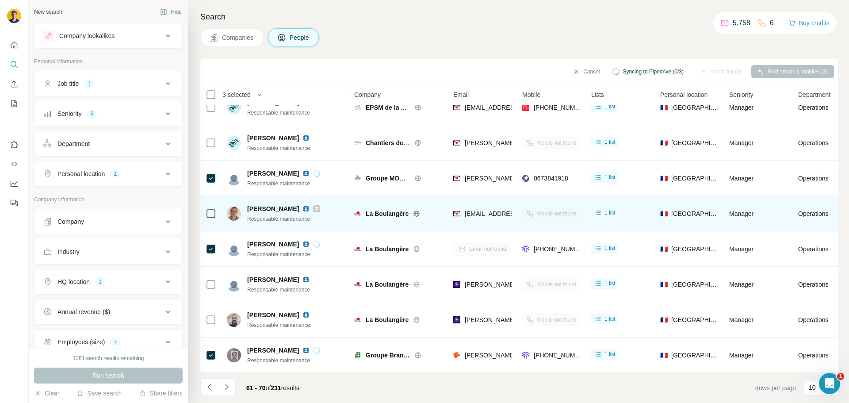
scroll to position [0, 0]
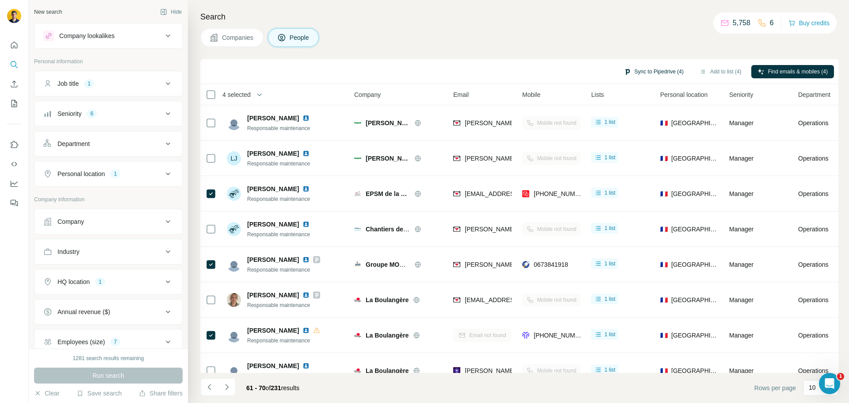
click at [636, 75] on button "Sync to Pipedrive (4)" at bounding box center [654, 71] width 72 height 13
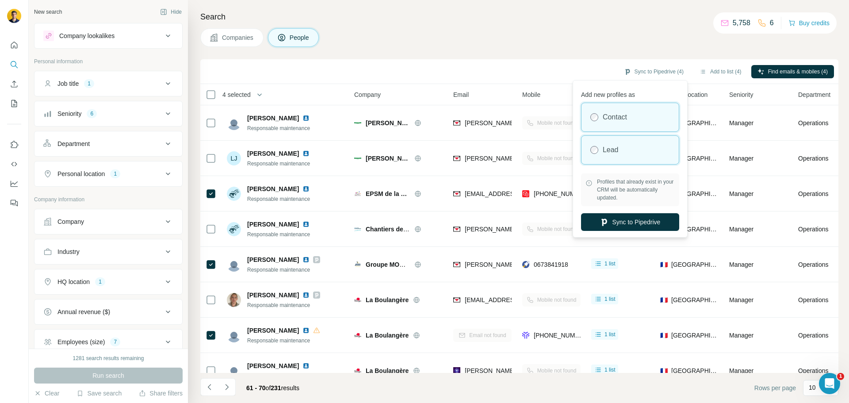
click at [617, 155] on label "Lead" at bounding box center [611, 150] width 16 height 11
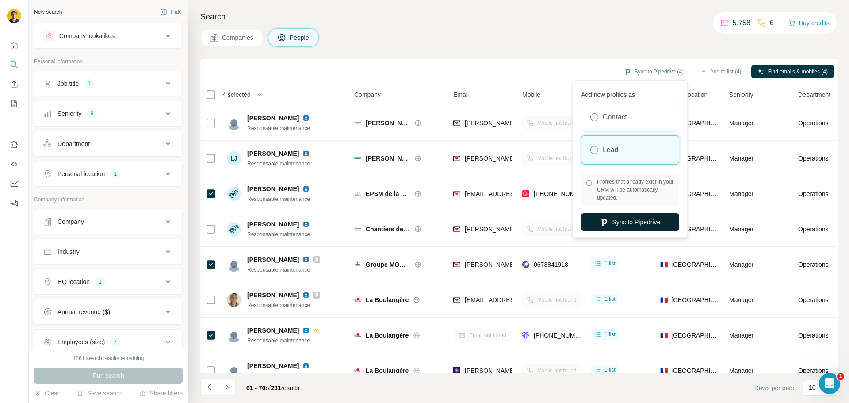
click at [614, 218] on button "Sync to Pipedrive" at bounding box center [630, 222] width 98 height 18
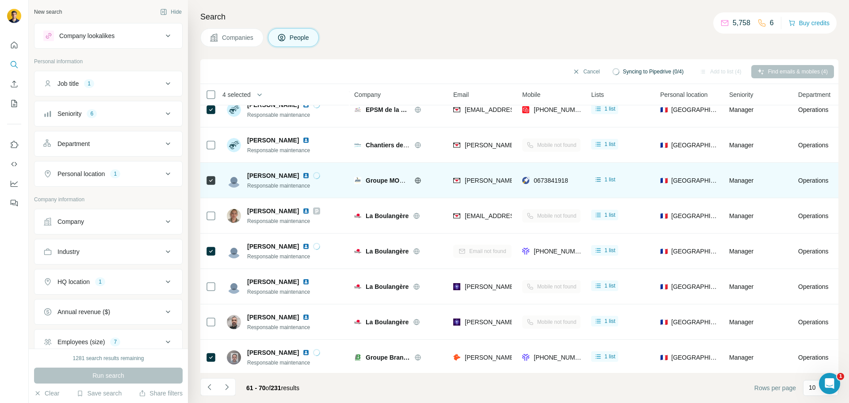
scroll to position [91, 0]
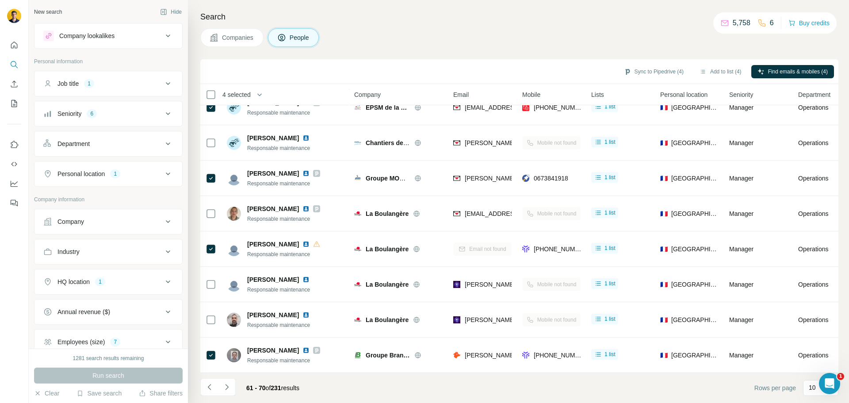
click at [249, 96] on span "4 selected" at bounding box center [236, 94] width 28 height 9
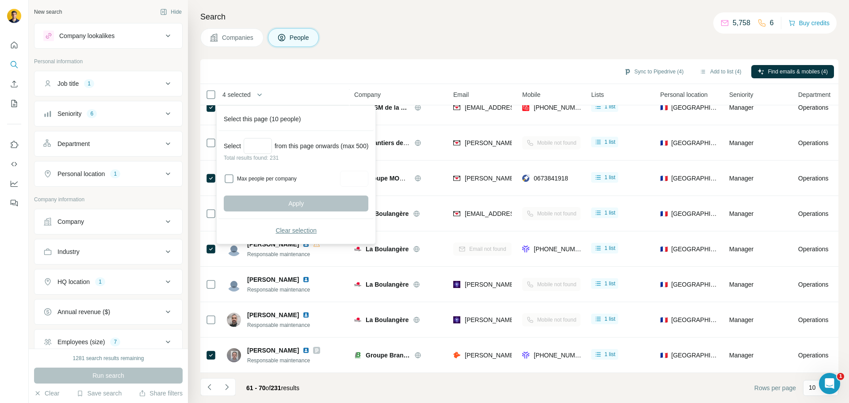
click at [285, 234] on span "Clear selection" at bounding box center [295, 230] width 41 height 9
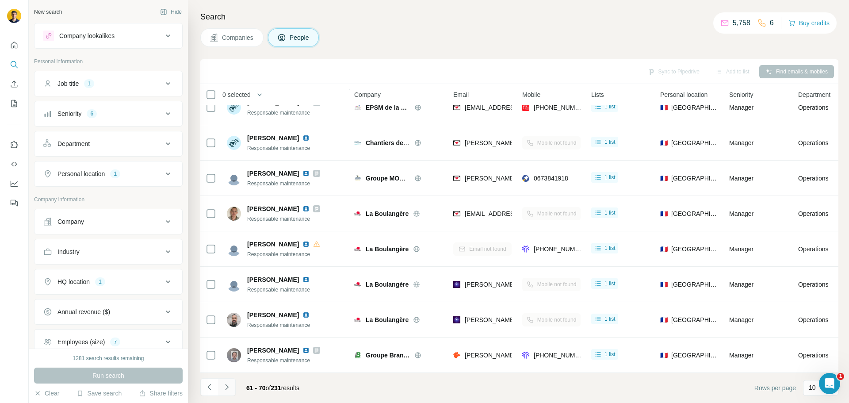
click at [226, 387] on icon "Navigate to next page" at bounding box center [226, 386] width 9 height 9
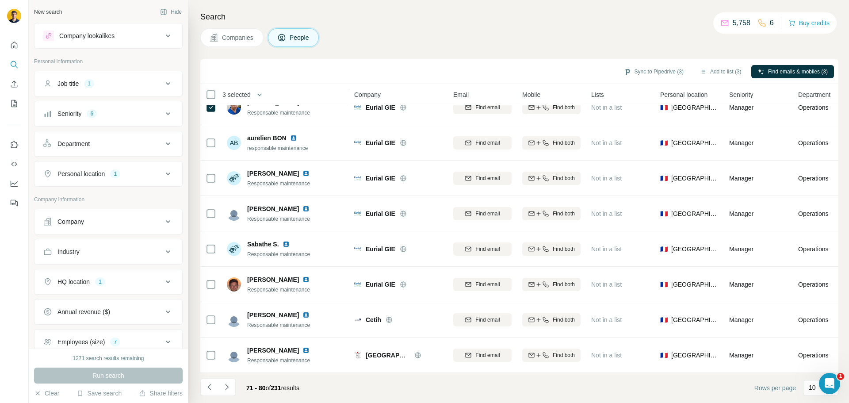
click at [237, 96] on span "3 selected" at bounding box center [236, 94] width 28 height 9
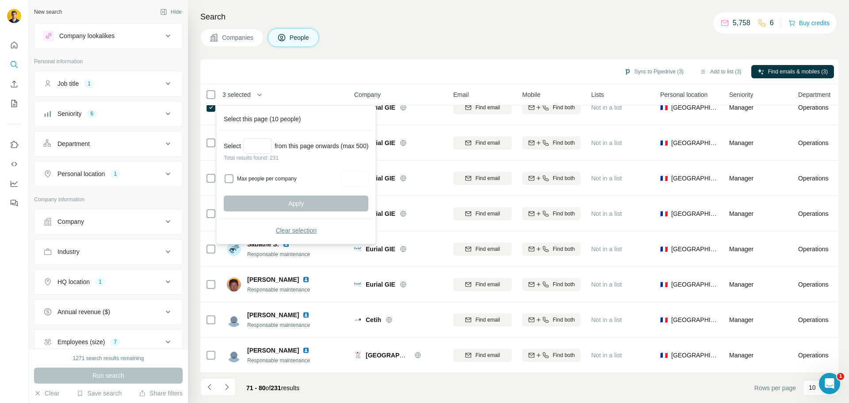
click at [282, 227] on span "Clear selection" at bounding box center [295, 230] width 41 height 9
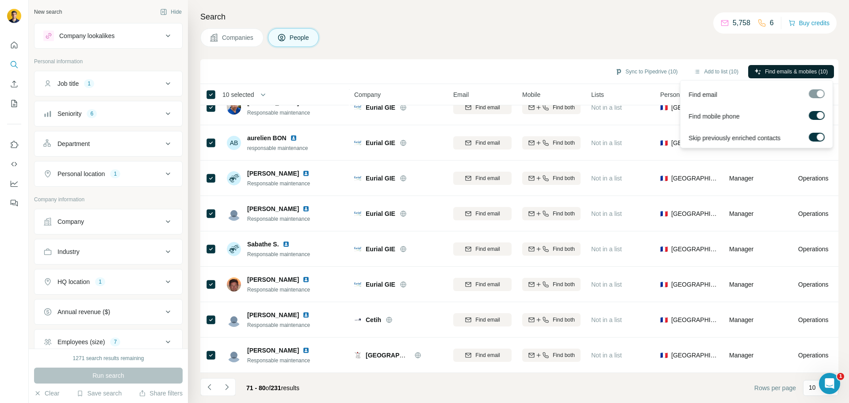
click at [761, 68] on button "Find emails & mobiles (10)" at bounding box center [791, 71] width 86 height 13
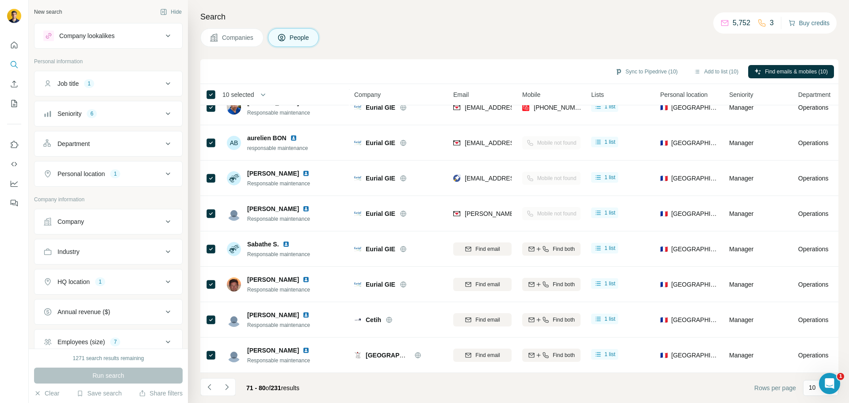
click at [807, 26] on button "Buy credits" at bounding box center [808, 23] width 41 height 12
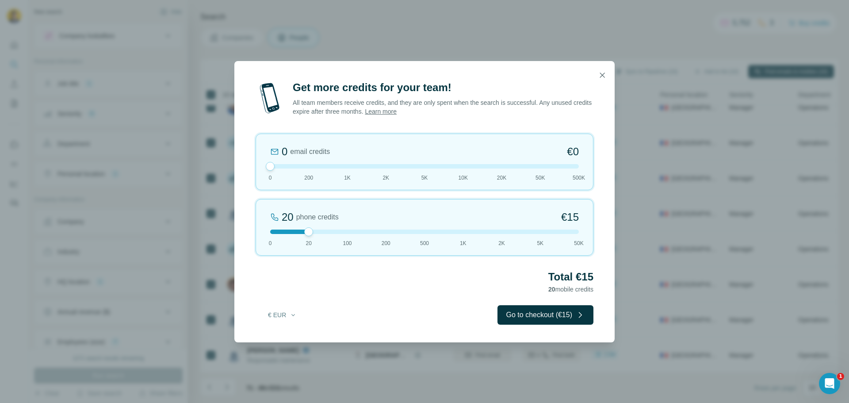
drag, startPoint x: 306, startPoint y: 167, endPoint x: 258, endPoint y: 159, distance: 48.3
click at [258, 159] on div "0 email credits €0 0 200 1K 2K 5K 10K 20K 50K 500K" at bounding box center [425, 162] width 338 height 57
drag, startPoint x: 307, startPoint y: 230, endPoint x: 375, endPoint y: 240, distance: 68.8
click at [375, 240] on div "200 phone credits 5% Discount €137 0 20 100 200 500 1K 2K 5K 50K" at bounding box center [425, 227] width 338 height 57
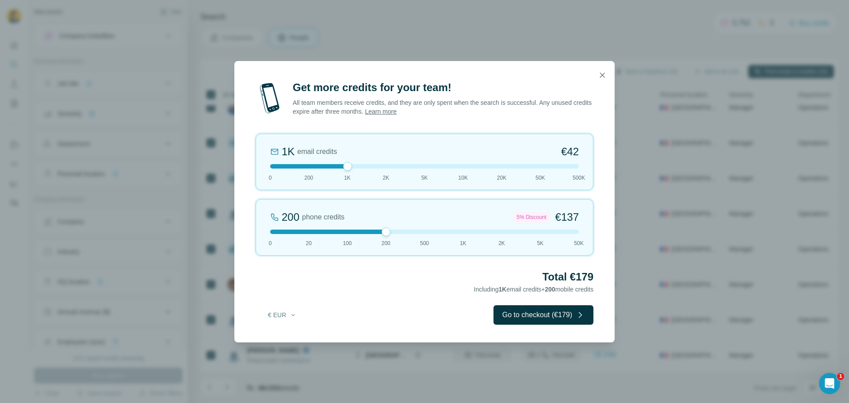
drag, startPoint x: 269, startPoint y: 169, endPoint x: 350, endPoint y: 171, distance: 81.4
click at [350, 171] on div "1K email credits €42 0 200 1K 2K 5K 10K 20K 50K 500K" at bounding box center [425, 162] width 338 height 57
drag, startPoint x: 386, startPoint y: 230, endPoint x: 275, endPoint y: 228, distance: 110.6
click at [275, 228] on div "0 phone credits €0 0 20 100 200 500 1K 2K 5K 50K" at bounding box center [425, 227] width 338 height 57
drag, startPoint x: 271, startPoint y: 231, endPoint x: 451, endPoint y: 236, distance: 180.5
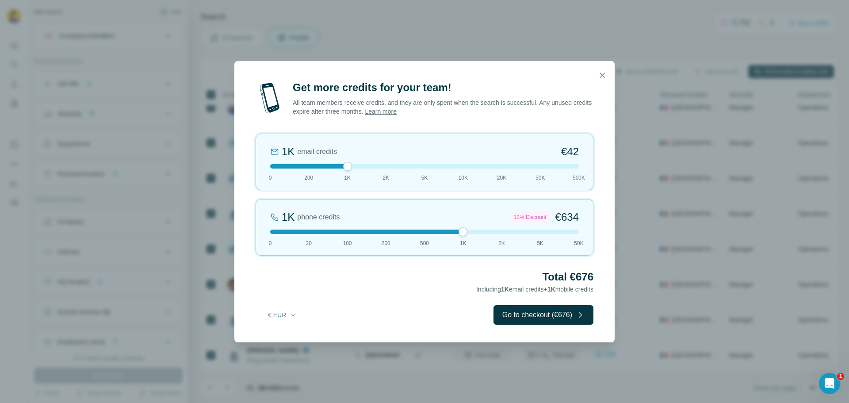
click at [451, 236] on div "1K phone credits 12% Discount €634 0 20 100 200 500 1K 2K 5K 50K" at bounding box center [425, 227] width 338 height 57
drag, startPoint x: 462, startPoint y: 233, endPoint x: 356, endPoint y: 232, distance: 105.7
click at [356, 232] on div at bounding box center [424, 231] width 309 height 4
click at [390, 231] on div at bounding box center [424, 231] width 309 height 4
click at [603, 73] on icon "button" at bounding box center [602, 75] width 9 height 9
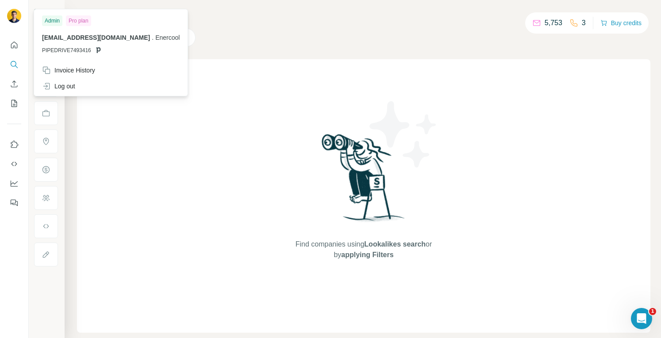
click at [15, 15] on img at bounding box center [14, 16] width 14 height 14
click at [208, 28] on div "Companies People" at bounding box center [363, 37] width 573 height 19
click at [13, 15] on img at bounding box center [14, 16] width 14 height 14
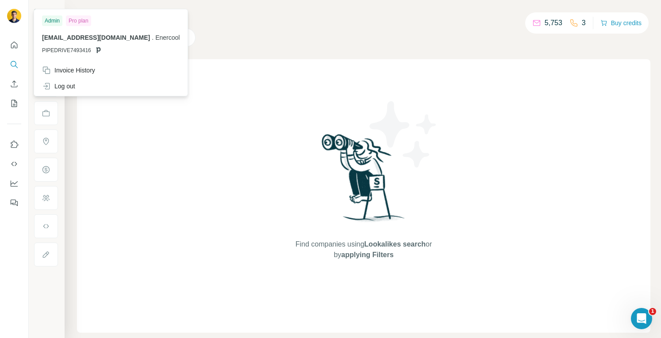
click at [13, 15] on img at bounding box center [14, 16] width 14 height 14
click at [11, 43] on icon "Quick start" at bounding box center [14, 45] width 9 height 9
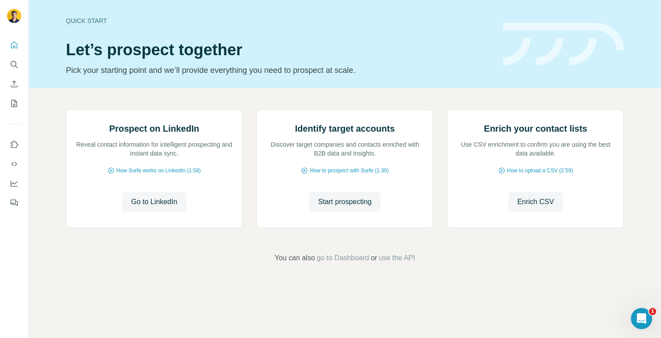
scroll to position [43, 0]
click at [336, 264] on span "go to Dashboard" at bounding box center [343, 258] width 52 height 11
